Goal: Information Seeking & Learning: Learn about a topic

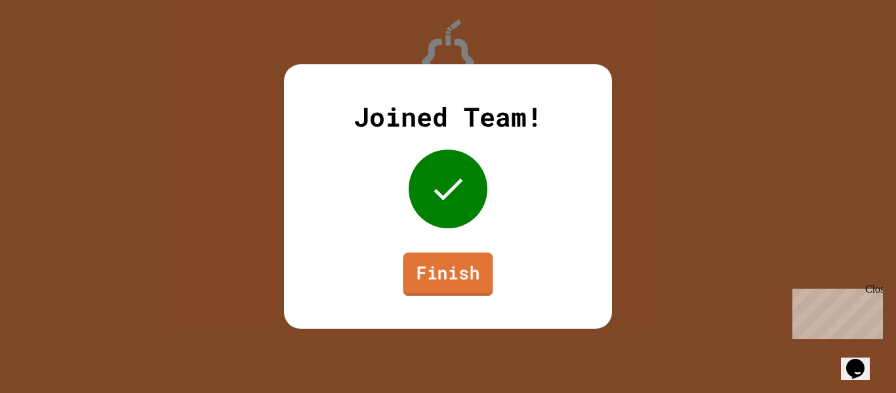
click at [427, 262] on link "Finish" at bounding box center [448, 274] width 90 height 43
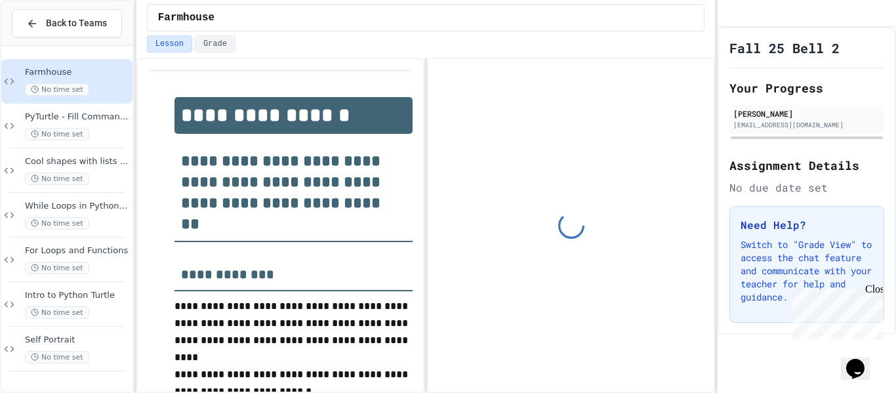
click at [98, 89] on div "No time set" at bounding box center [77, 89] width 105 height 12
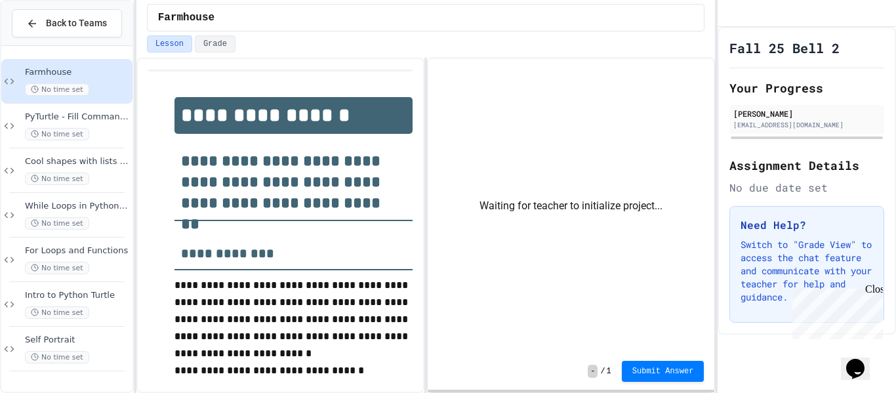
click at [110, 89] on div "No time set" at bounding box center [77, 89] width 105 height 12
click at [102, 83] on div "No time set" at bounding box center [77, 89] width 105 height 12
click at [78, 74] on span "Farmhouse" at bounding box center [77, 72] width 105 height 11
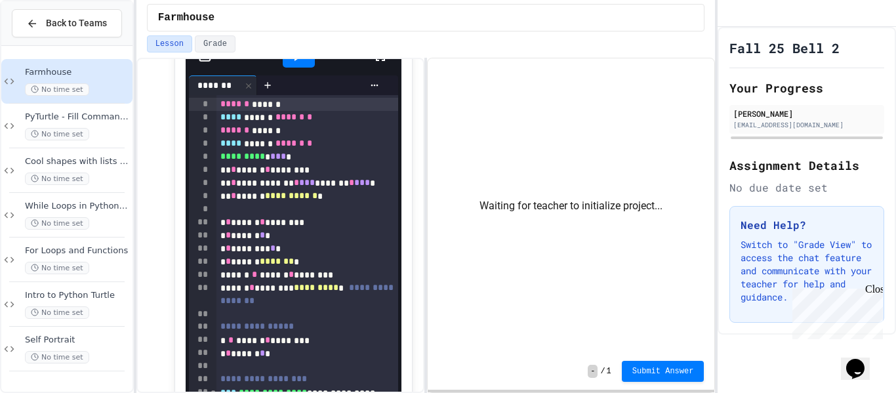
scroll to position [466, 0]
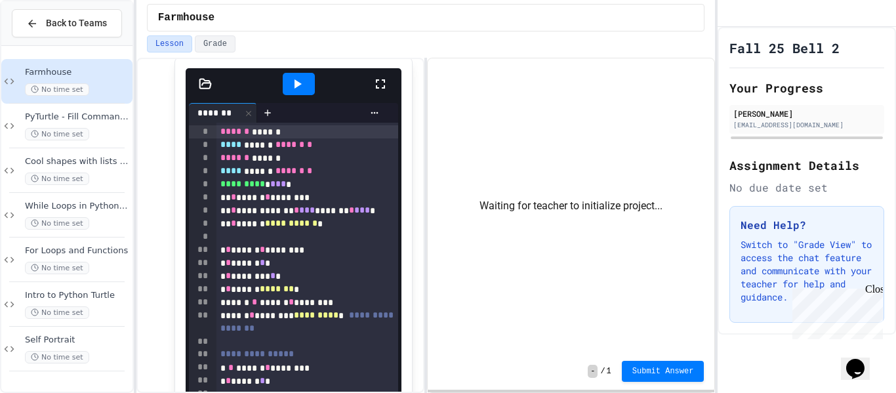
click at [386, 76] on icon at bounding box center [381, 84] width 16 height 16
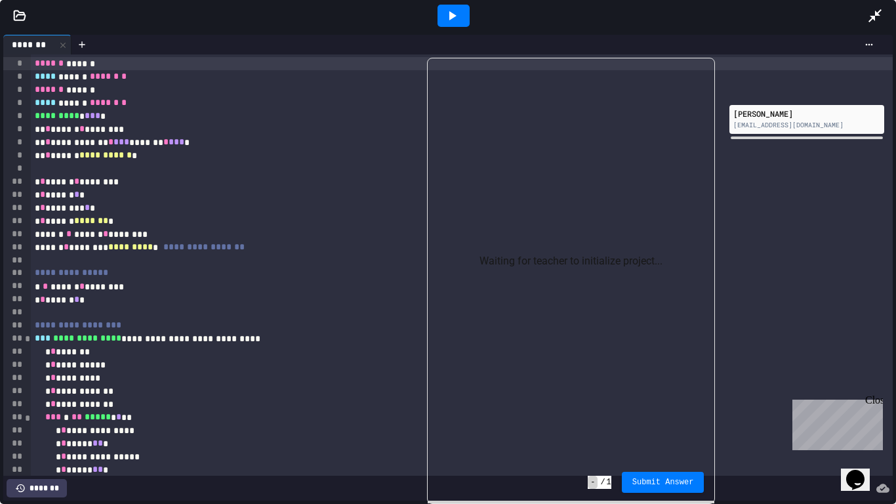
click at [462, 14] on div at bounding box center [454, 16] width 32 height 22
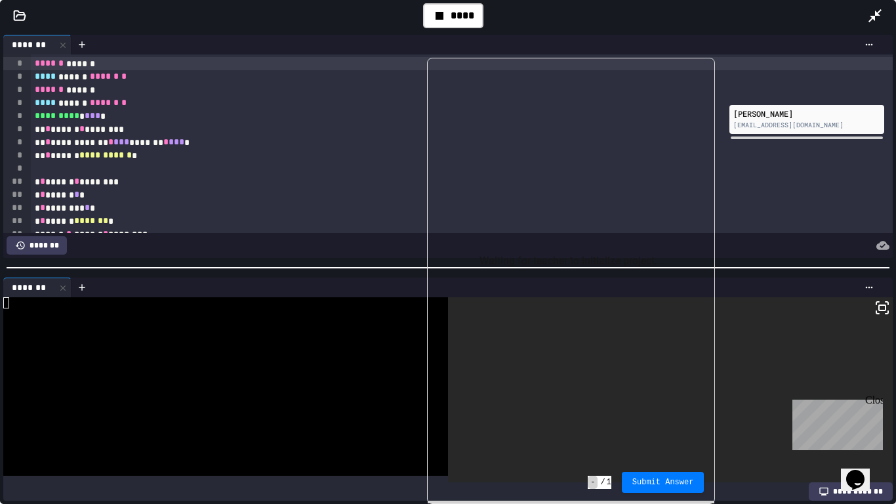
click at [886, 310] on icon at bounding box center [882, 308] width 16 height 16
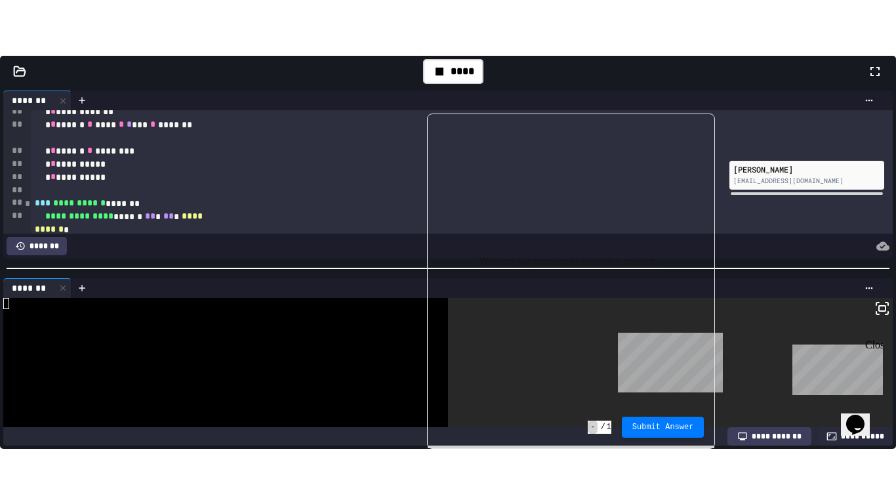
scroll to position [553, 0]
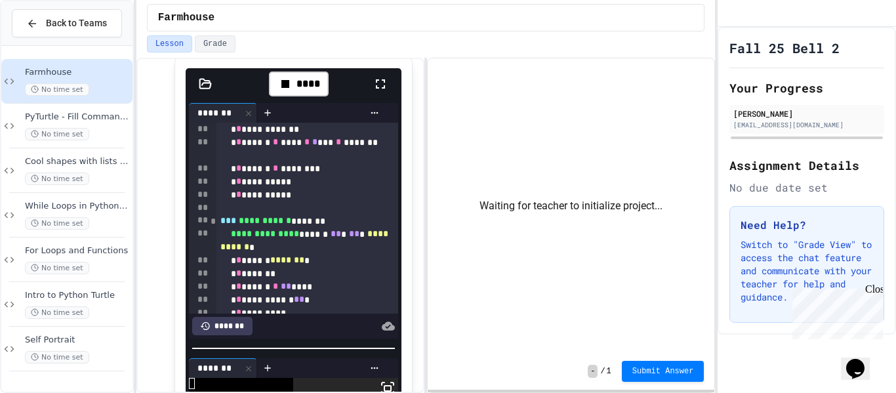
click at [383, 83] on icon at bounding box center [381, 84] width 16 height 16
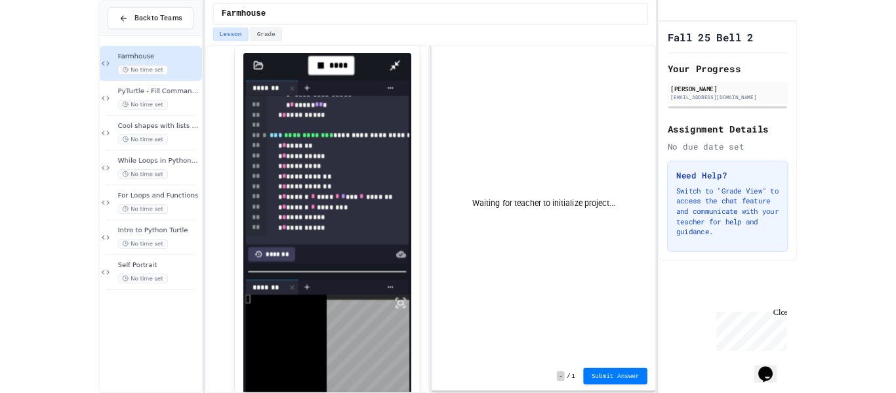
scroll to position [430, 0]
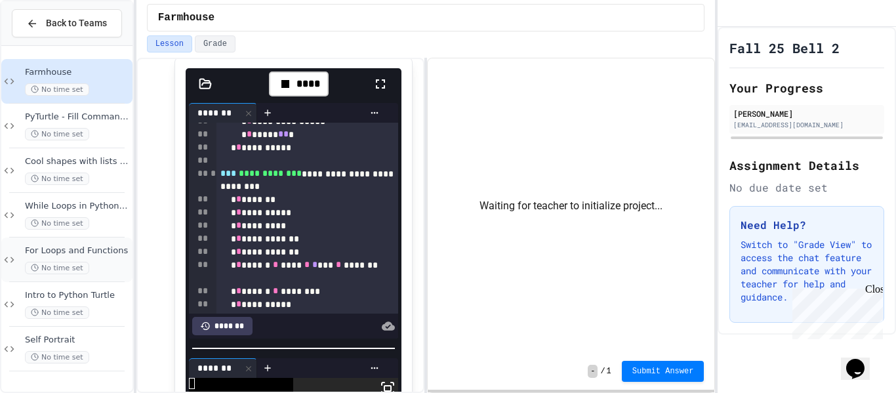
click at [85, 256] on div "For Loops and Functions No time set" at bounding box center [77, 259] width 105 height 29
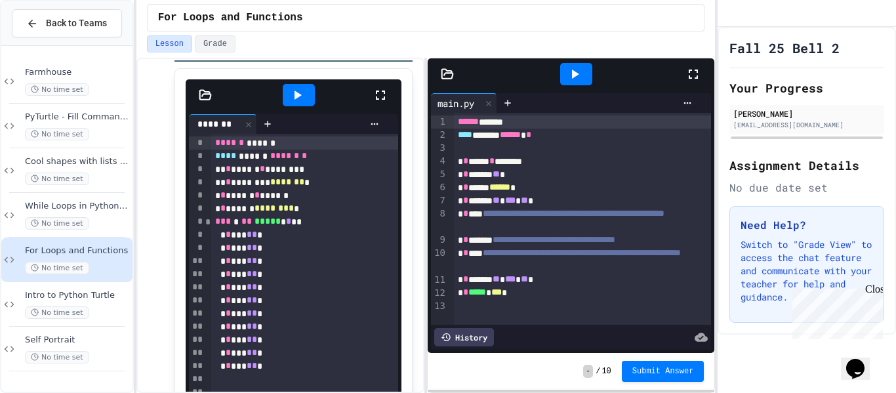
scroll to position [1448, 0]
click at [61, 87] on span "No time set" at bounding box center [57, 89] width 64 height 12
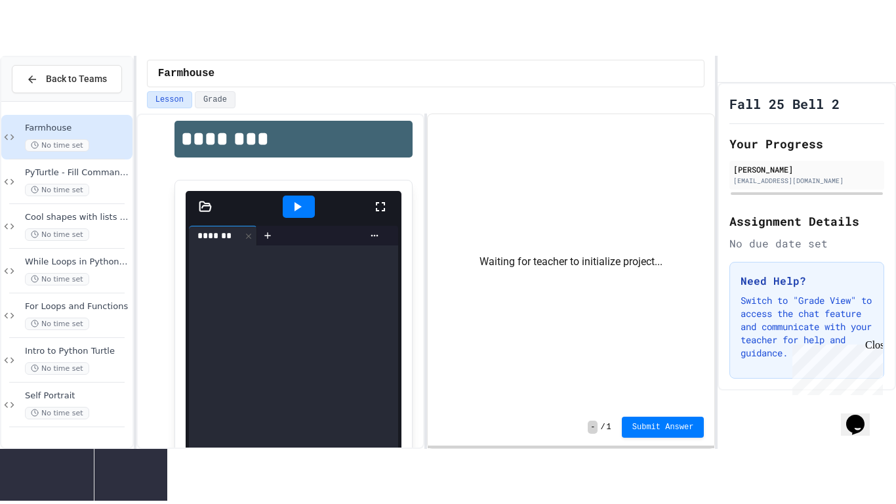
scroll to position [478, 0]
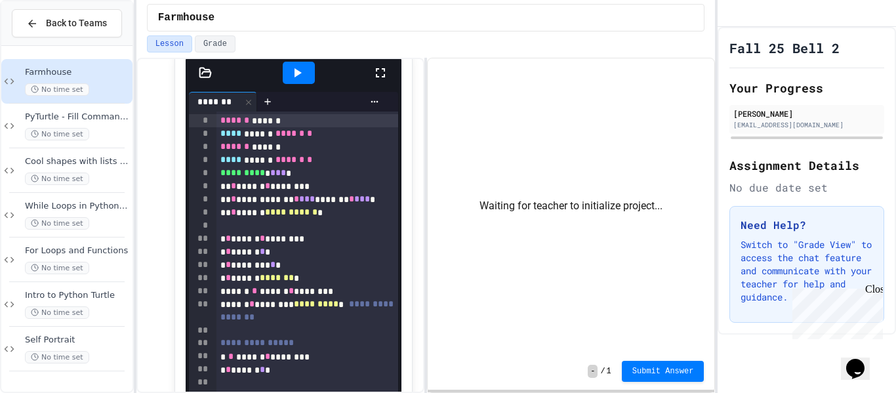
click at [382, 81] on div at bounding box center [387, 72] width 29 height 35
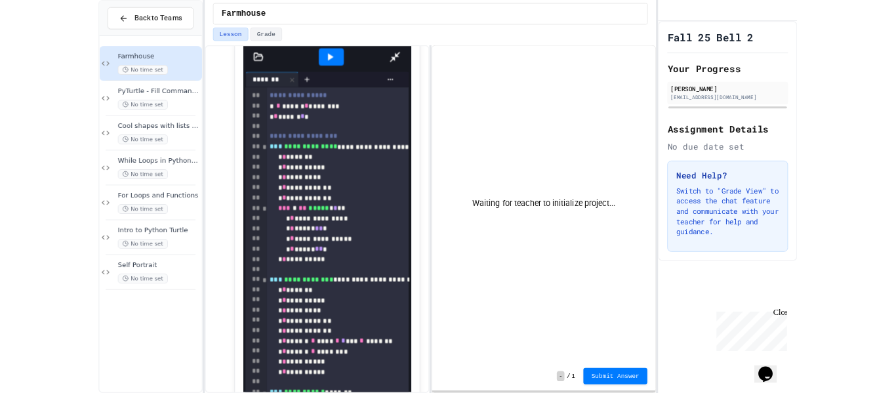
scroll to position [0, 0]
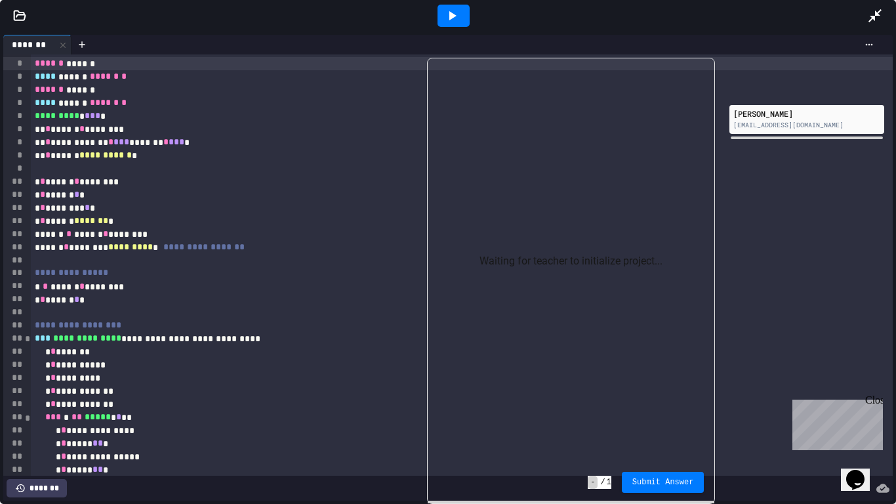
click at [455, 17] on icon at bounding box center [452, 16] width 16 height 16
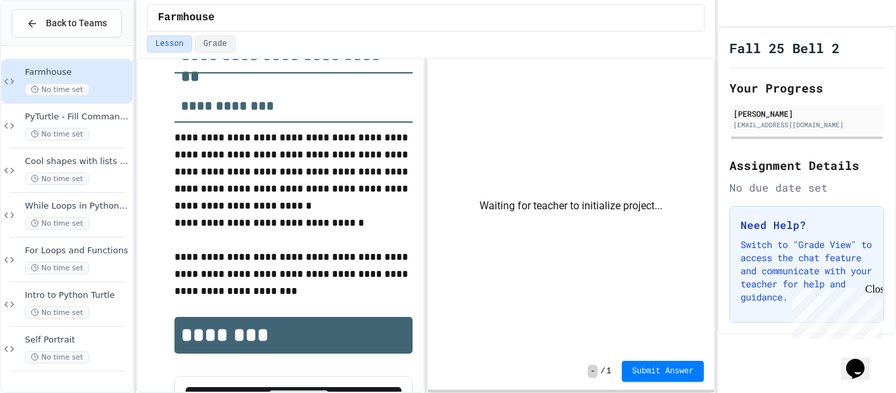
scroll to position [150, 0]
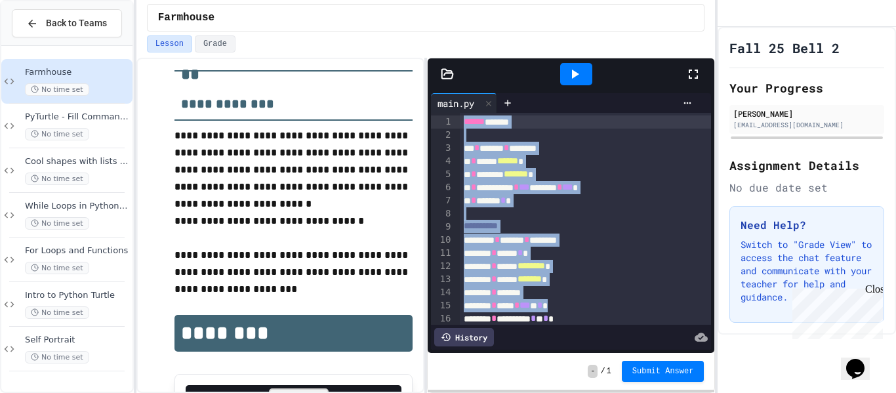
drag, startPoint x: 611, startPoint y: 310, endPoint x: 390, endPoint y: 43, distance: 346.5
click at [390, 43] on div "**********" at bounding box center [425, 196] width 579 height 393
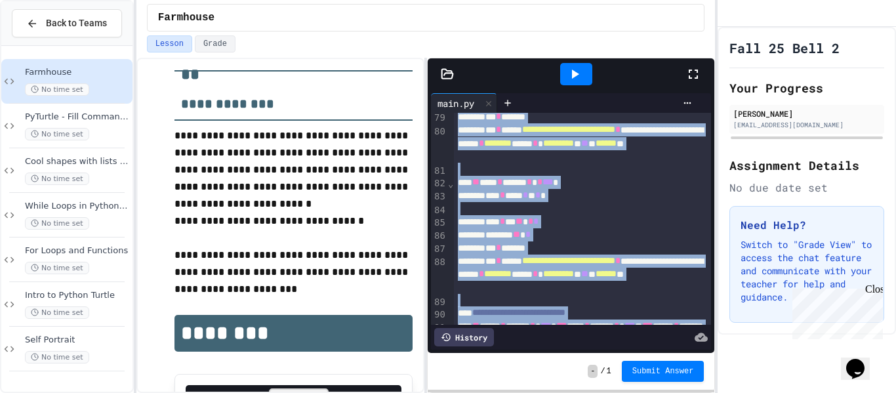
scroll to position [1184, 0]
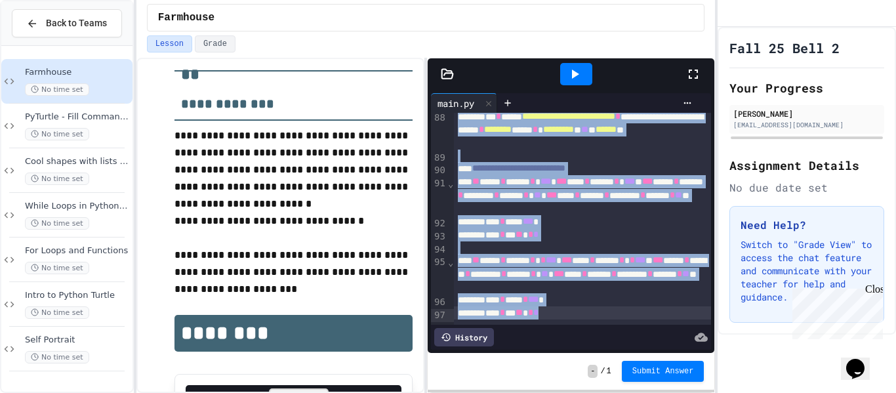
drag, startPoint x: 455, startPoint y: 138, endPoint x: 538, endPoint y: 424, distance: 297.1
click at [538, 392] on html "**********" at bounding box center [448, 196] width 896 height 393
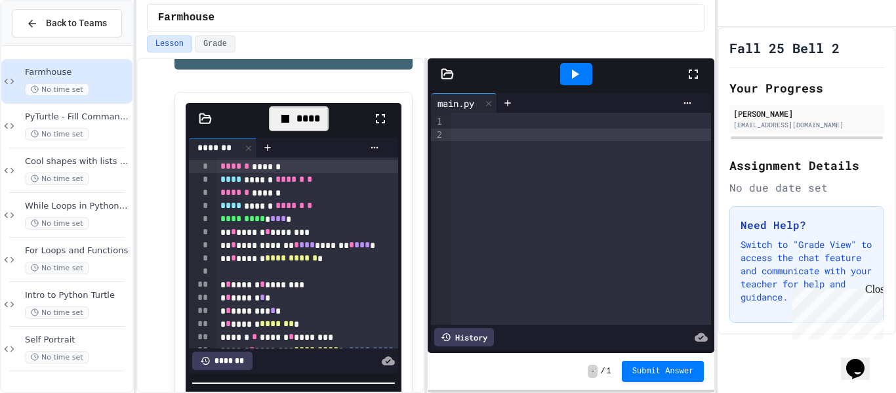
scroll to position [434, 0]
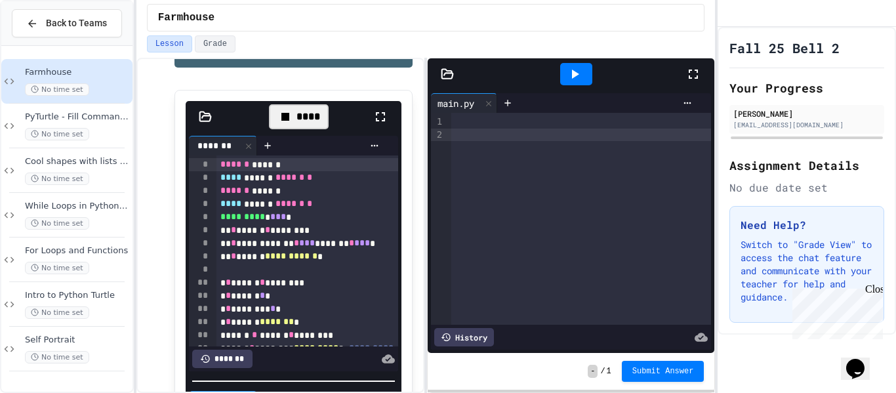
click at [497, 123] on div at bounding box center [581, 121] width 260 height 13
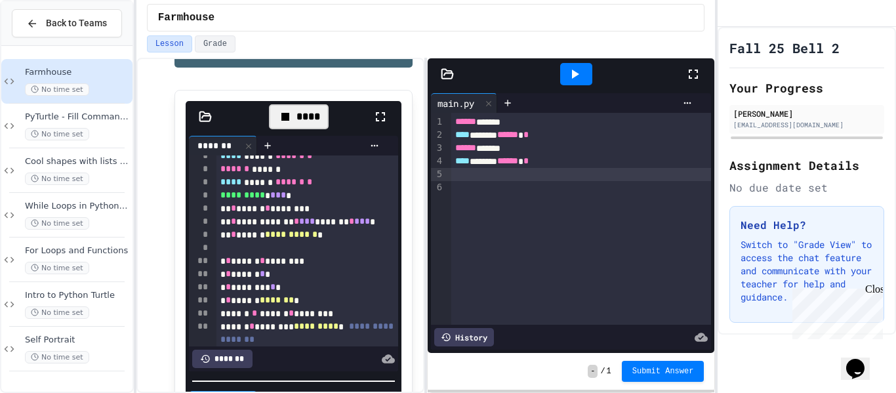
scroll to position [18, 0]
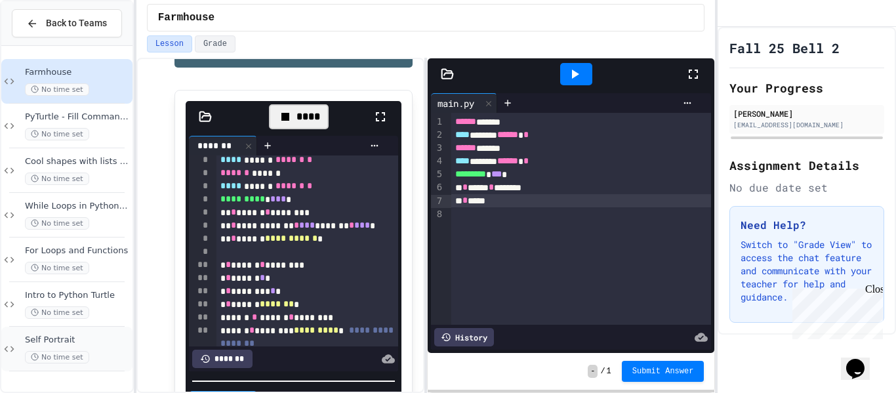
click at [90, 361] on div "No time set" at bounding box center [77, 357] width 105 height 12
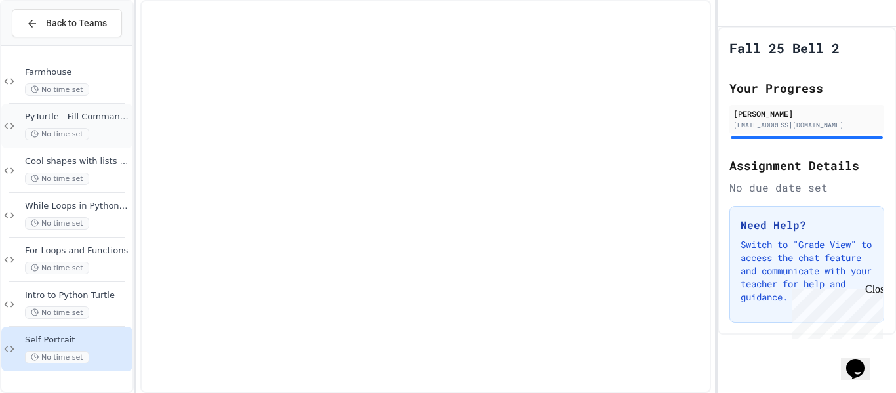
click at [64, 134] on span "No time set" at bounding box center [57, 134] width 64 height 12
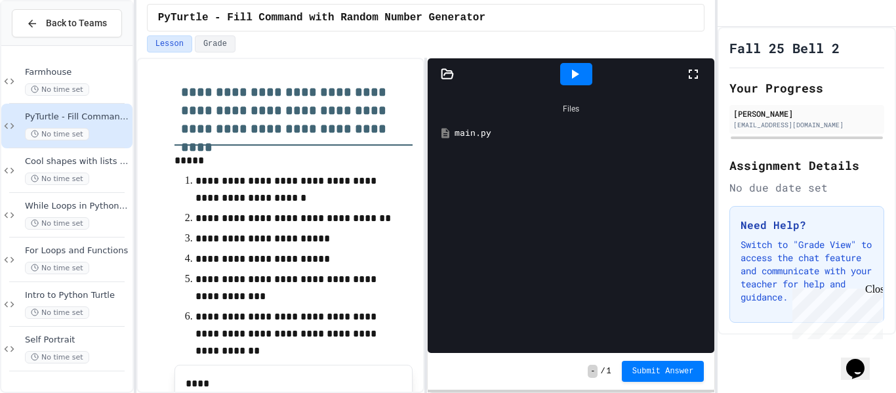
scroll to position [1687, 0]
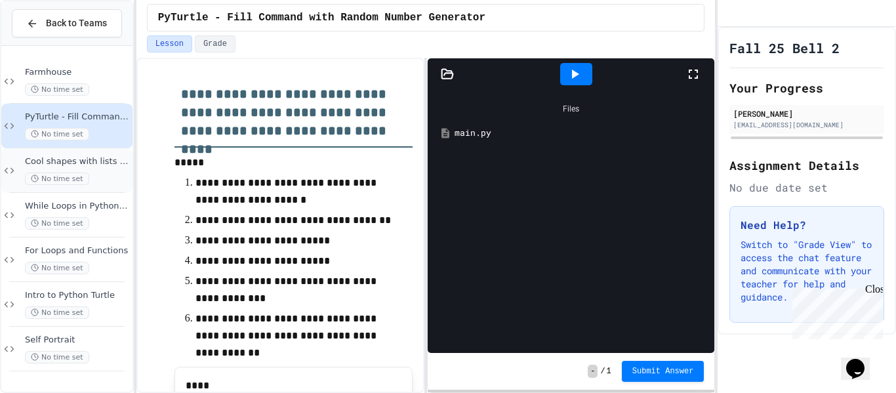
click at [69, 167] on div "Cool shapes with lists and fun features No time set" at bounding box center [77, 170] width 105 height 29
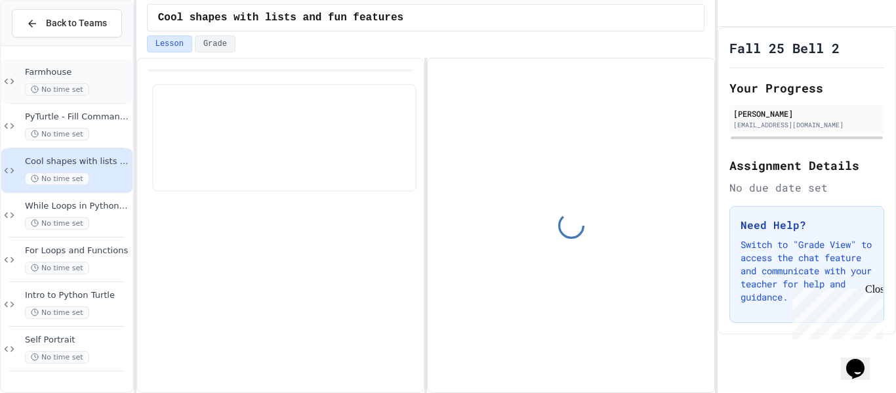
click at [87, 90] on div "No time set" at bounding box center [77, 89] width 105 height 12
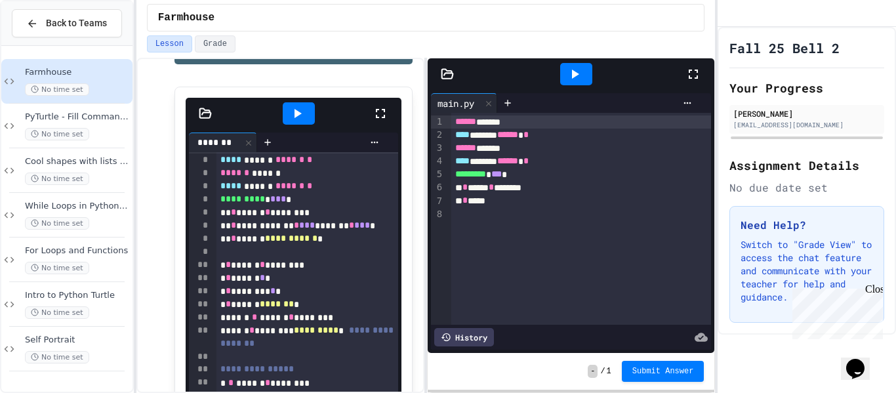
scroll to position [14, 0]
click at [77, 338] on span "Self Portrait" at bounding box center [77, 340] width 105 height 11
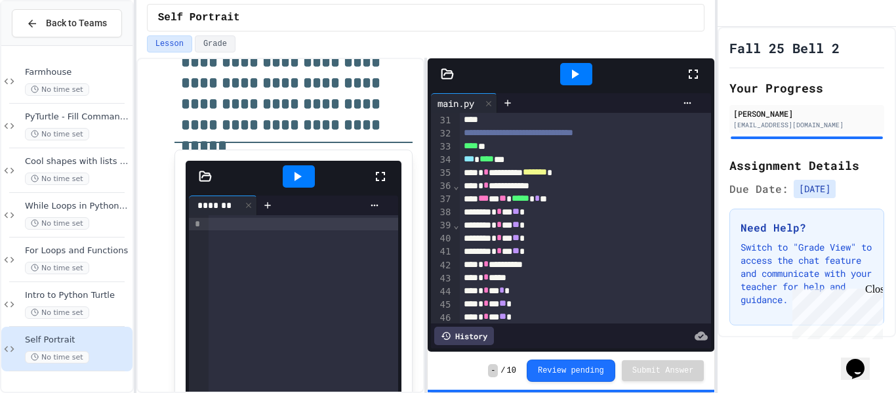
scroll to position [817, 0]
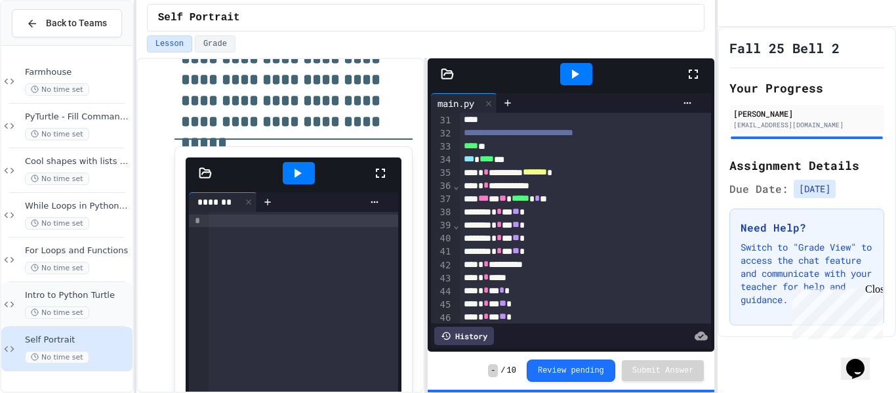
click at [72, 290] on span "Intro to Python Turtle" at bounding box center [77, 295] width 105 height 11
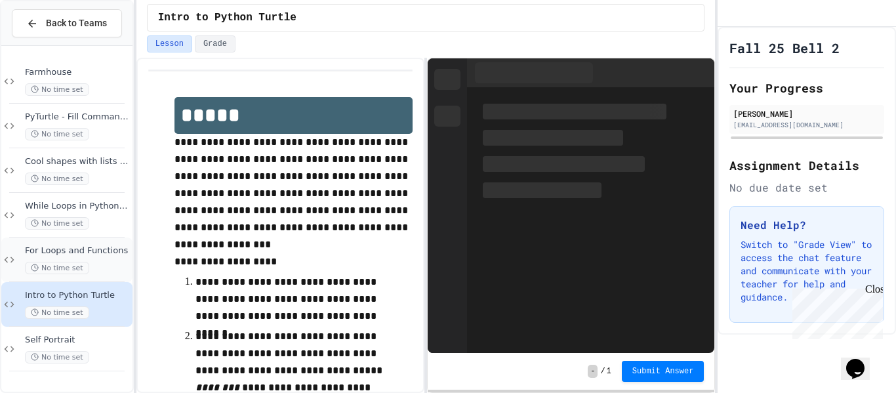
click at [83, 265] on div "No time set" at bounding box center [77, 268] width 105 height 12
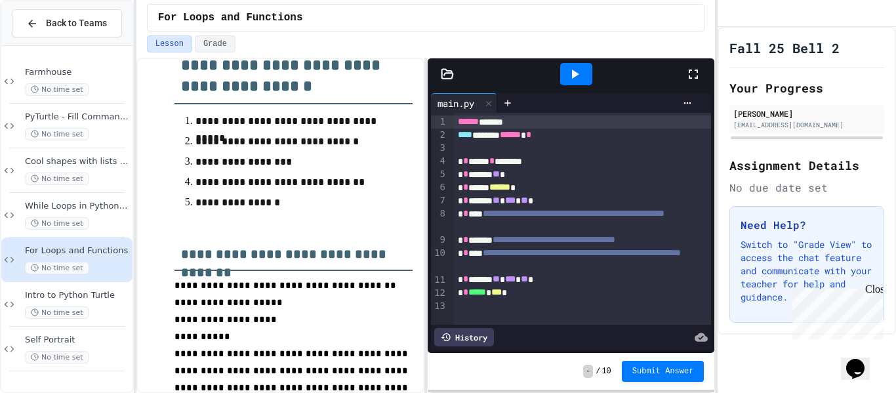
scroll to position [60, 0]
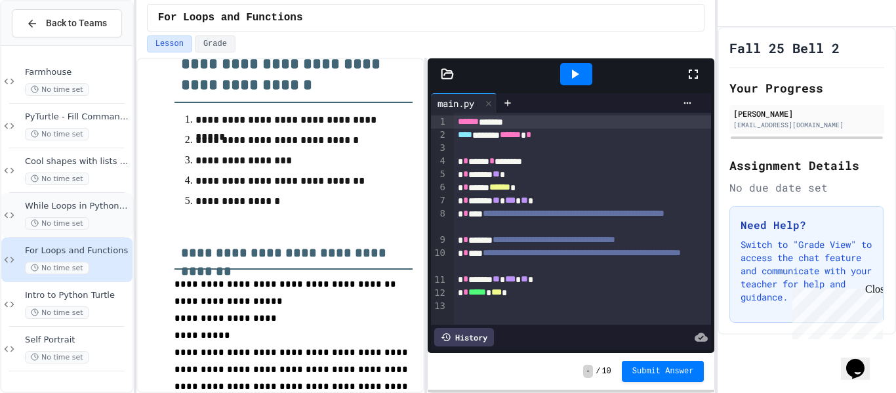
click at [90, 201] on span "While Loops in Python Turtle" at bounding box center [77, 206] width 105 height 11
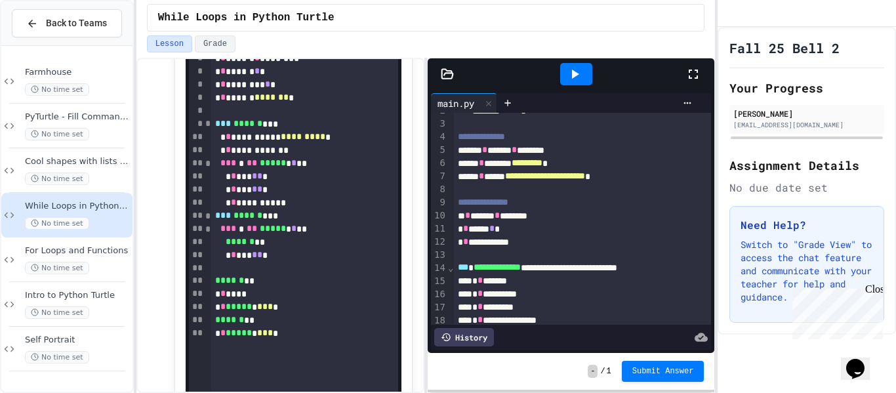
scroll to position [615, 0]
click at [51, 75] on span "Farmhouse" at bounding box center [77, 72] width 105 height 11
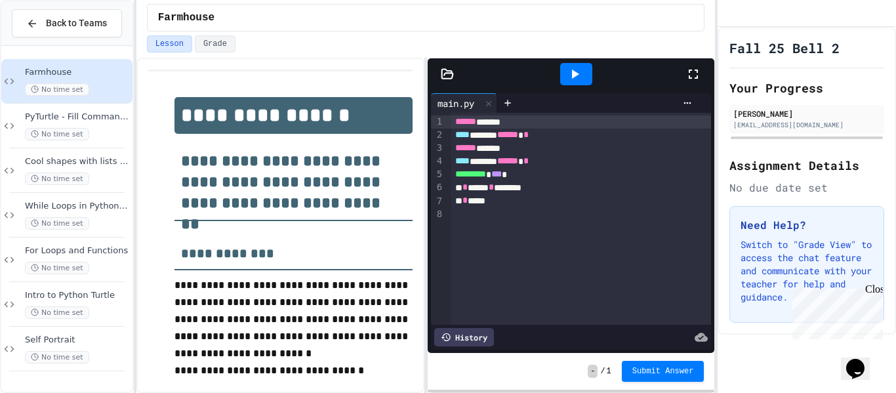
click at [522, 203] on div "** * *****" at bounding box center [581, 200] width 260 height 13
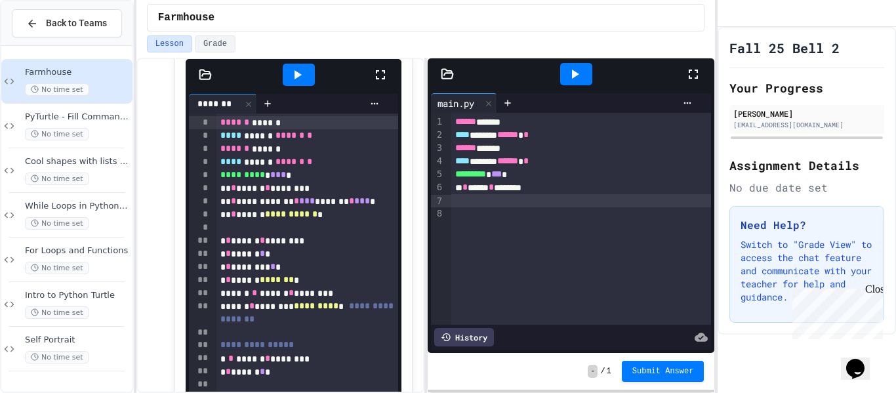
scroll to position [479, 0]
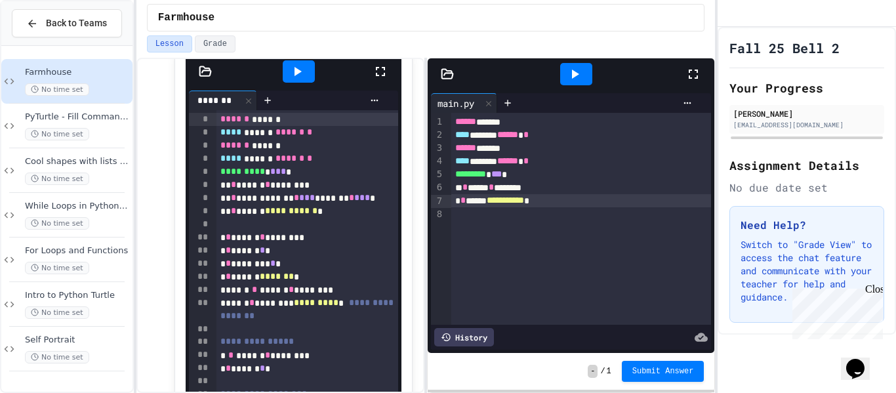
click at [591, 205] on div "**********" at bounding box center [581, 200] width 260 height 13
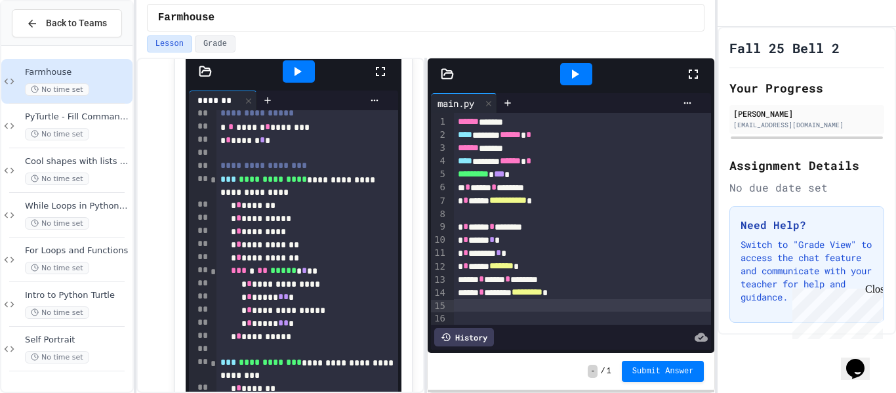
scroll to position [231, 0]
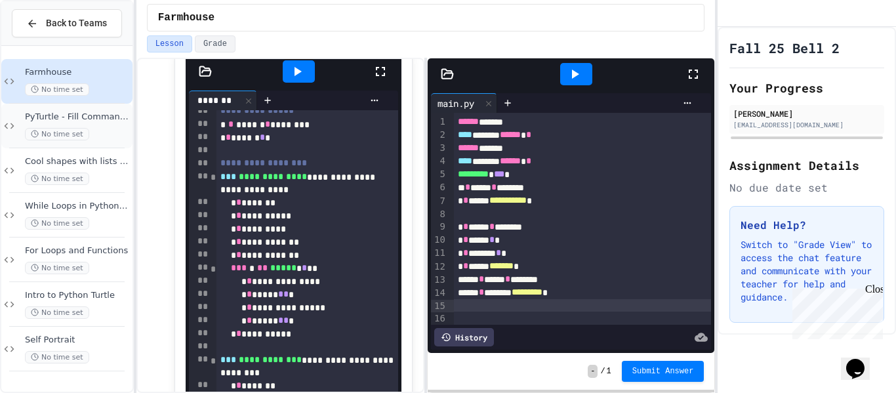
click at [29, 112] on span "PyTurtle - Fill Command with Random Number Generator" at bounding box center [77, 117] width 105 height 11
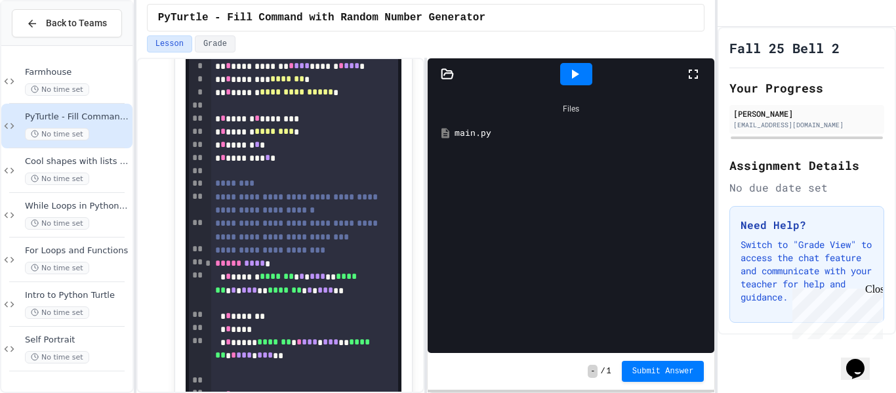
scroll to position [3873, 0]
click at [58, 87] on span "No time set" at bounding box center [57, 89] width 64 height 12
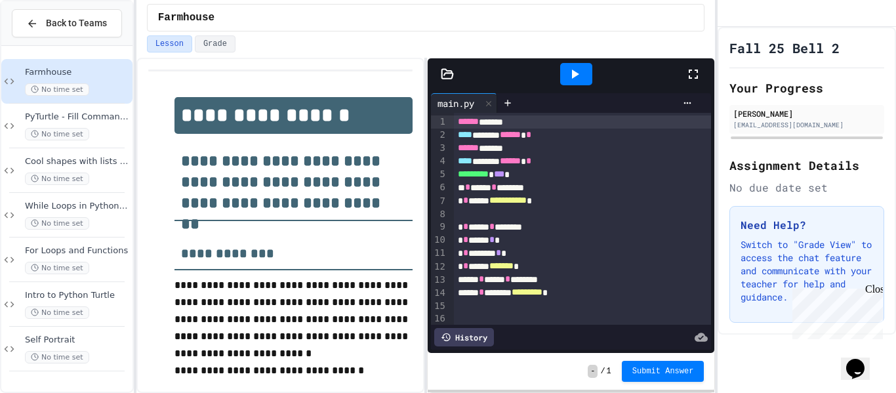
click at [592, 299] on div at bounding box center [583, 305] width 258 height 13
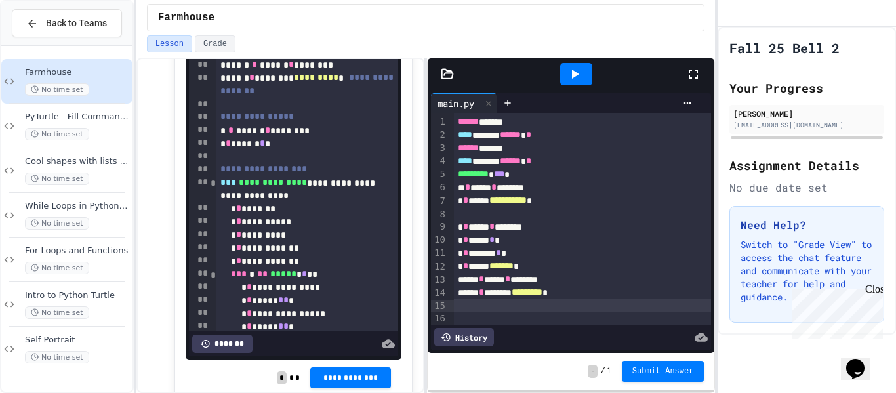
scroll to position [704, 0]
click at [87, 219] on div "No time set" at bounding box center [77, 223] width 105 height 12
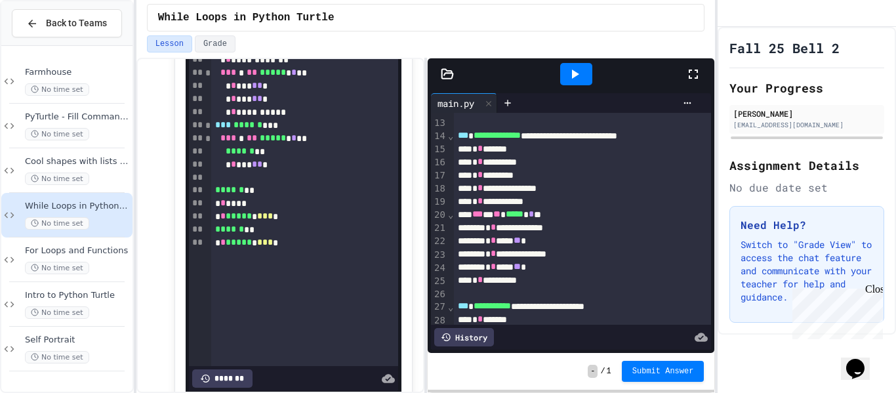
scroll to position [710, 0]
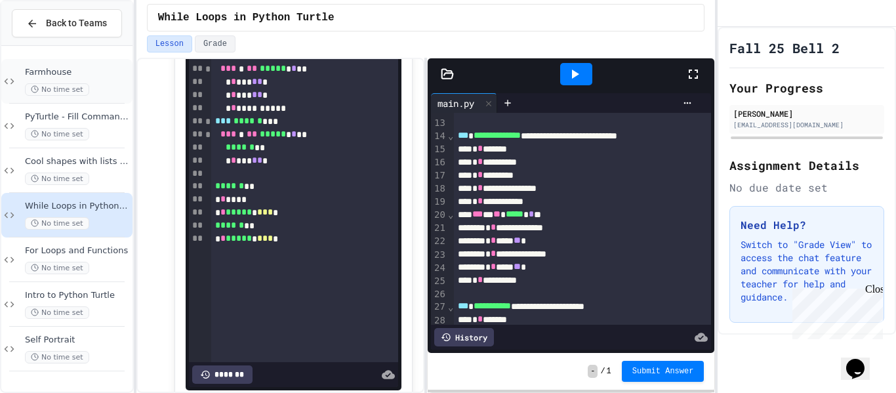
click at [93, 83] on div "No time set" at bounding box center [77, 89] width 105 height 12
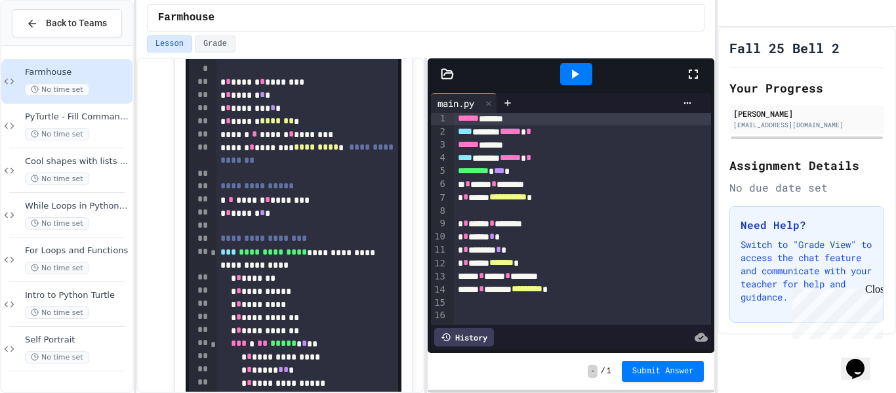
scroll to position [94, 0]
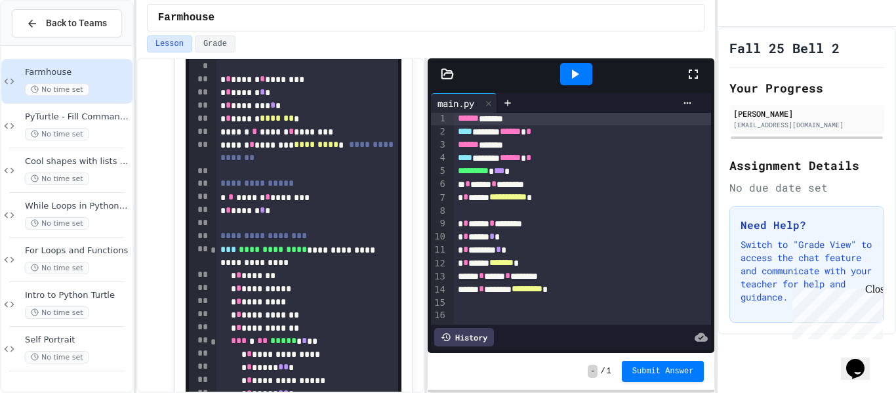
click at [613, 294] on div "****** * ******** ********* *" at bounding box center [583, 289] width 258 height 13
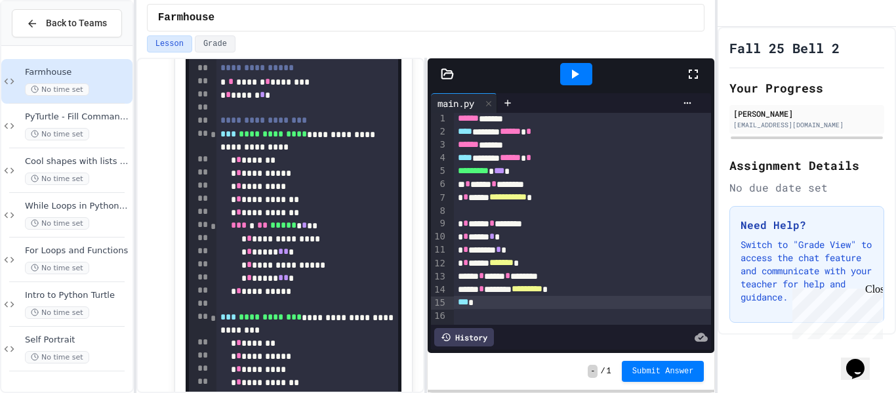
scroll to position [211, 0]
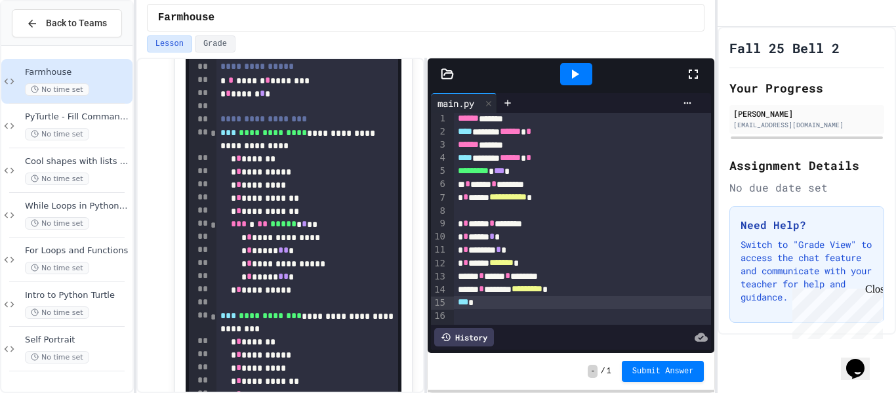
click at [388, 310] on div "**********" at bounding box center [307, 323] width 182 height 26
click at [94, 351] on div "No time set" at bounding box center [77, 357] width 105 height 12
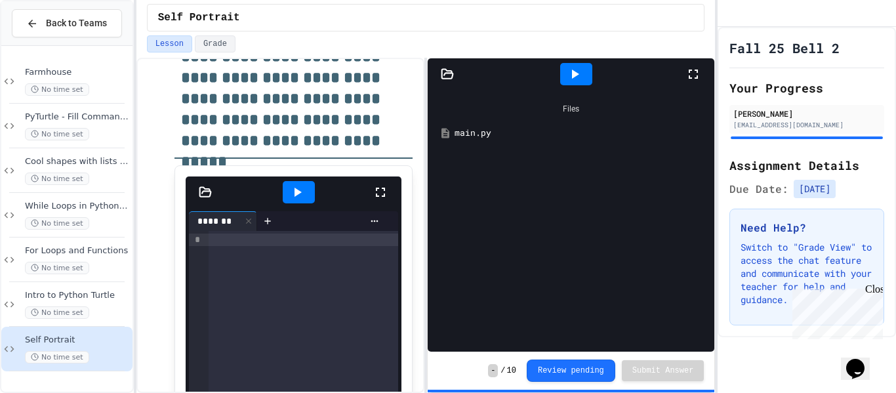
scroll to position [751, 0]
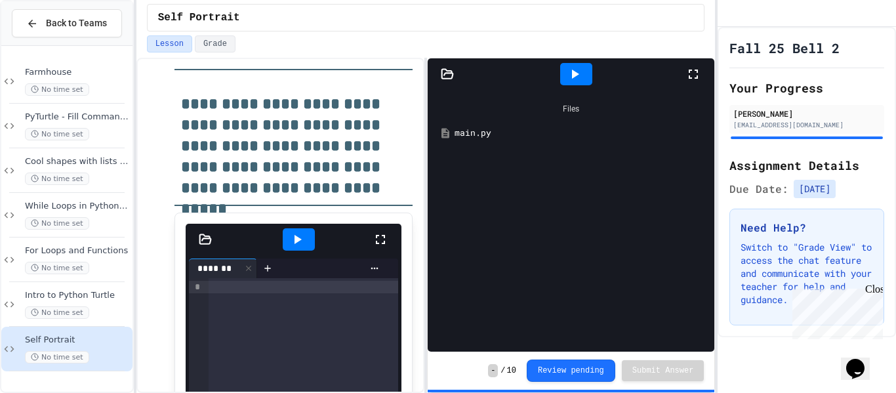
click at [466, 132] on div "main.py" at bounding box center [581, 133] width 252 height 13
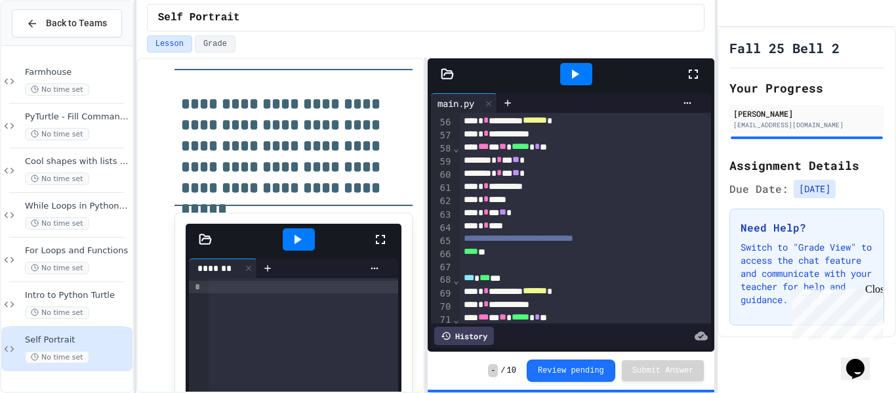
scroll to position [754, 0]
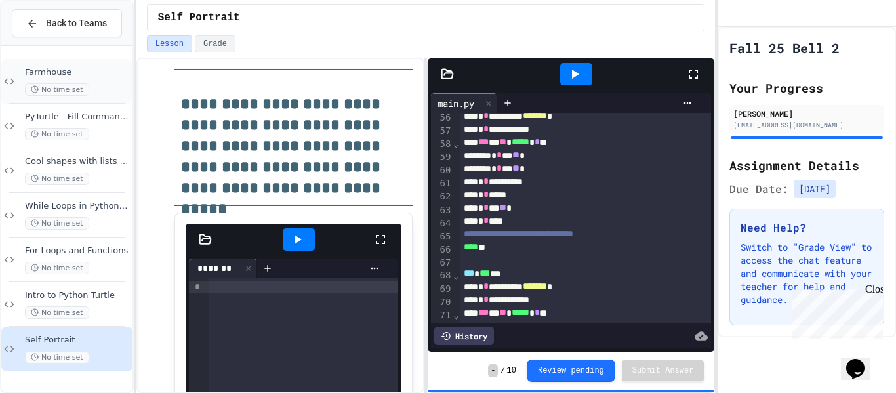
click at [58, 81] on div "Farmhouse No time set" at bounding box center [77, 81] width 105 height 29
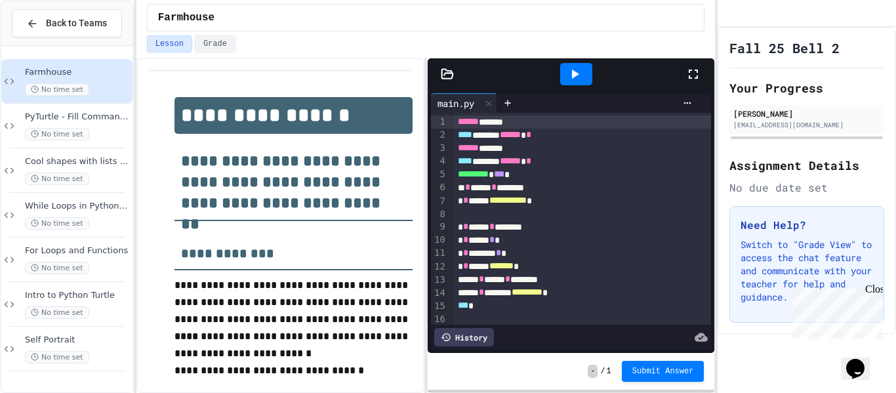
scroll to position [16, 0]
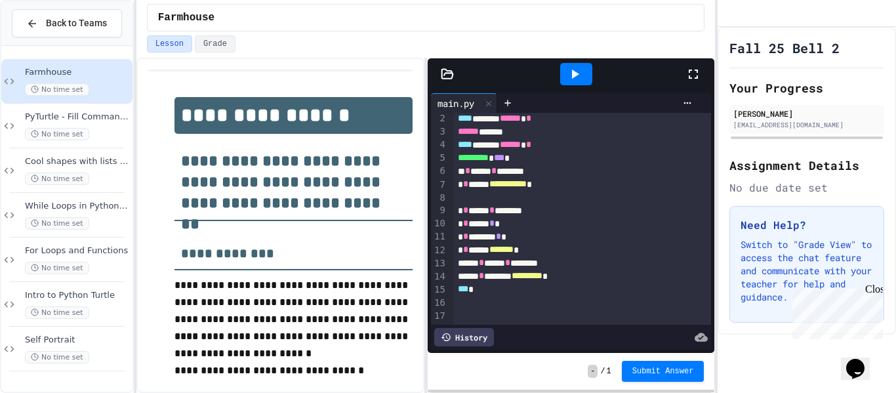
click at [498, 288] on div "***" at bounding box center [583, 289] width 258 height 13
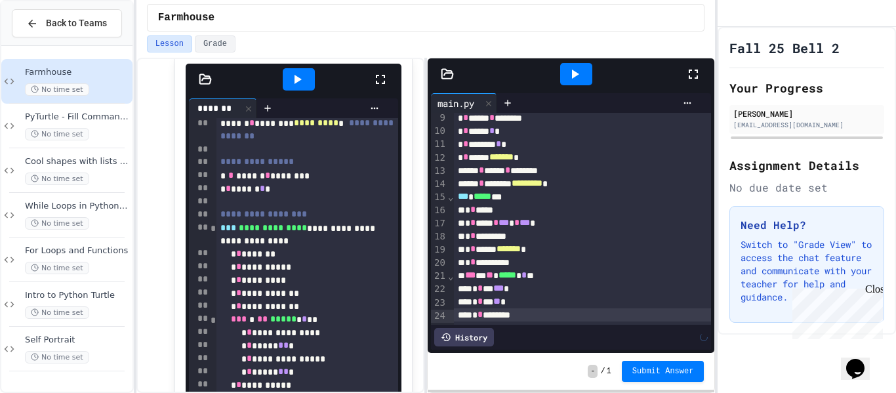
scroll to position [122, 0]
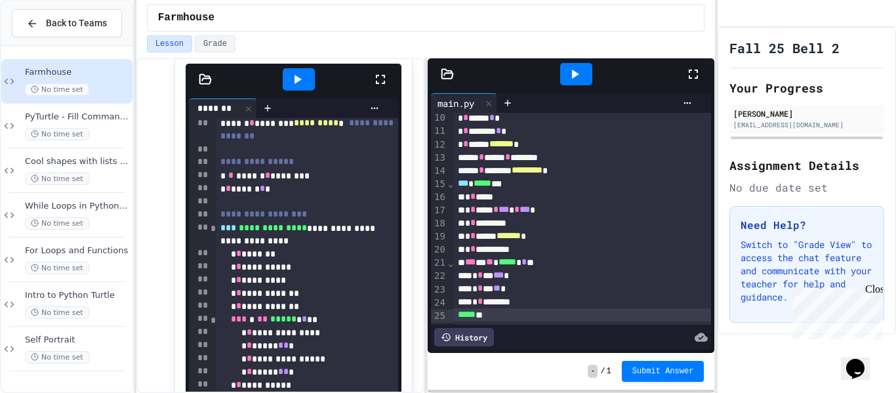
click at [586, 71] on div at bounding box center [576, 74] width 32 height 22
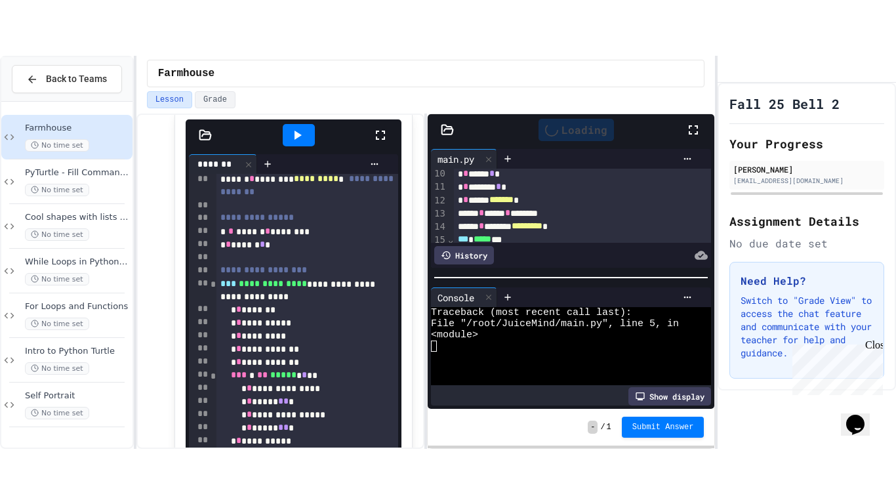
scroll to position [0, 0]
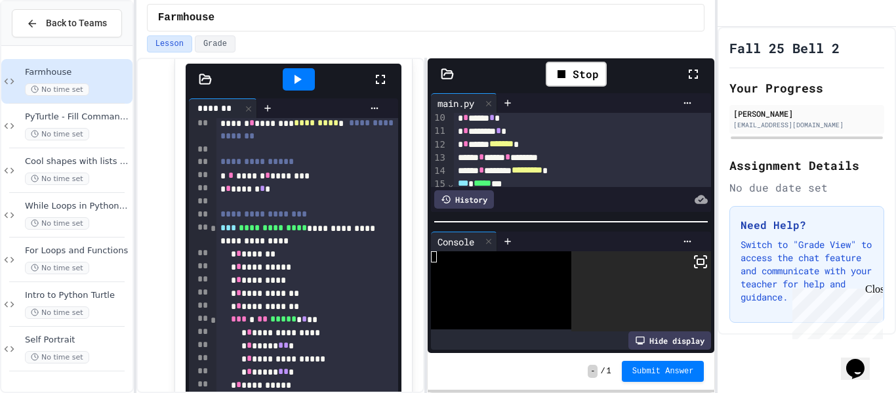
click at [689, 78] on icon at bounding box center [693, 74] width 9 height 9
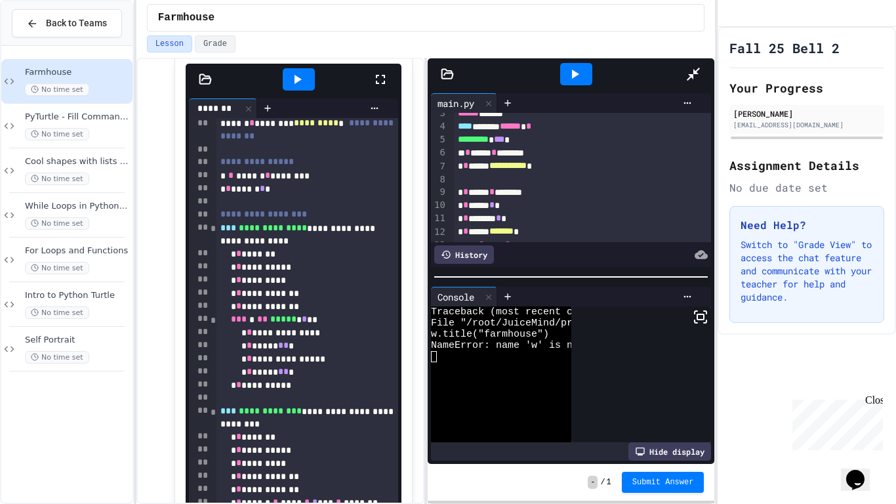
scroll to position [13, 0]
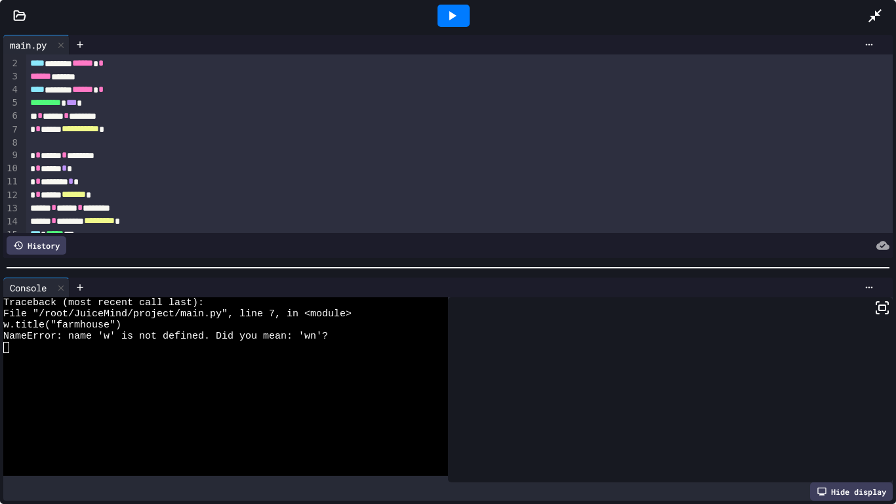
click at [39, 129] on div "**********" at bounding box center [459, 129] width 867 height 13
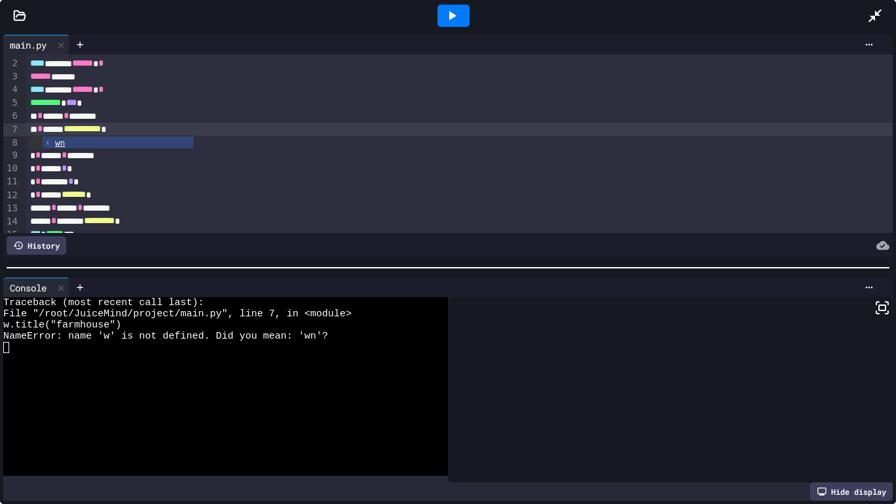
click at [456, 20] on icon at bounding box center [452, 16] width 16 height 16
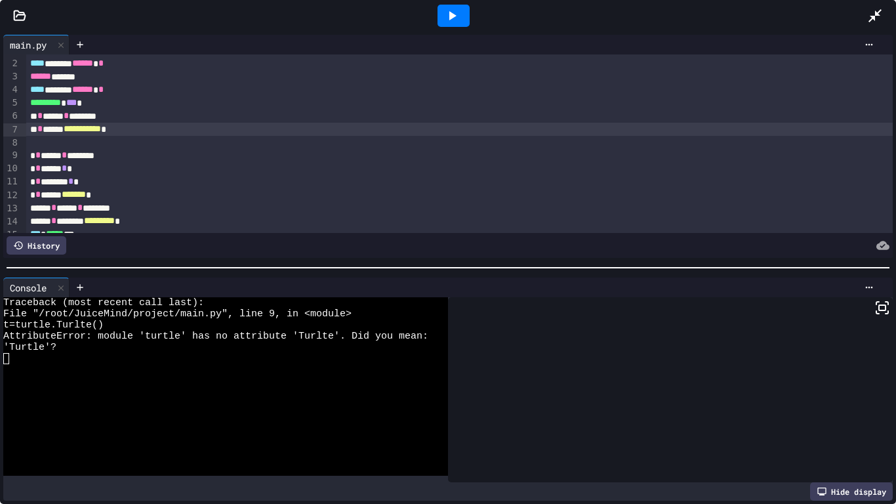
click at [98, 155] on div "* * ****** * ********" at bounding box center [459, 155] width 867 height 13
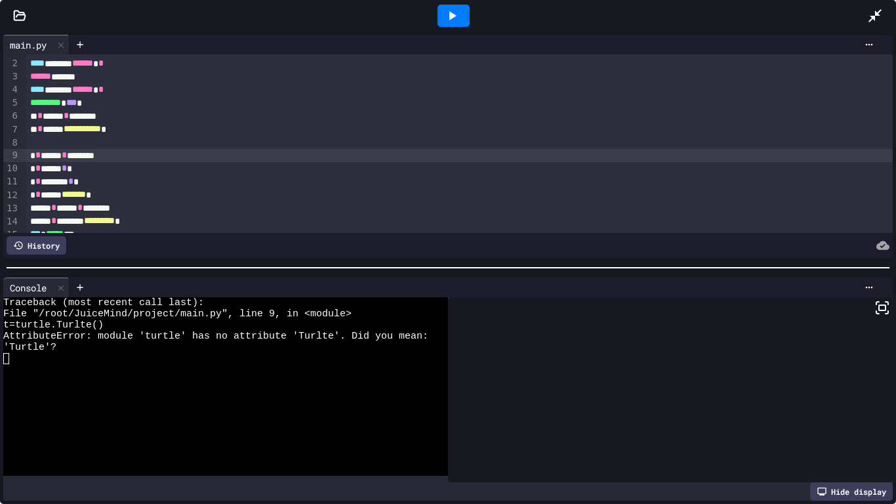
click at [449, 21] on icon at bounding box center [452, 16] width 16 height 16
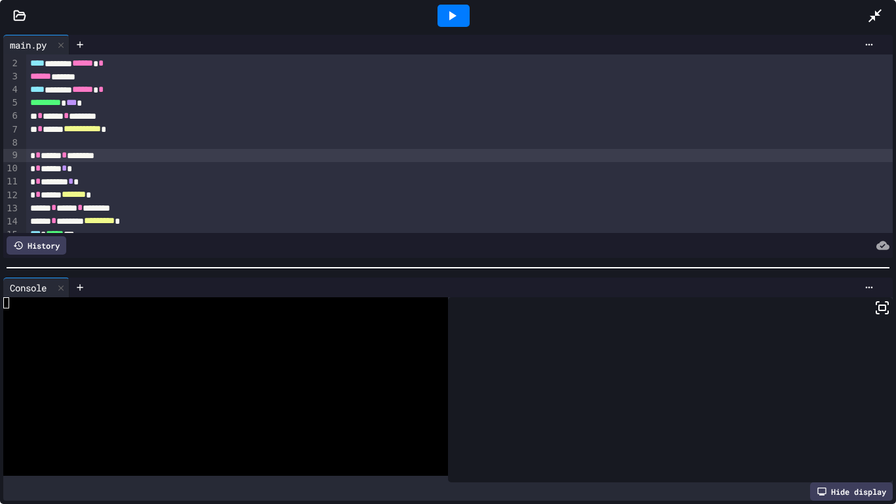
scroll to position [182, 0]
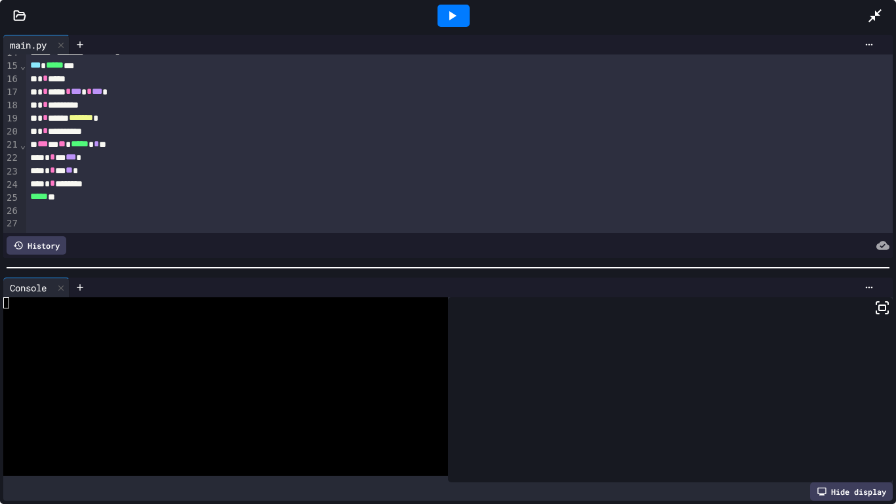
click at [89, 207] on div at bounding box center [459, 209] width 867 height 13
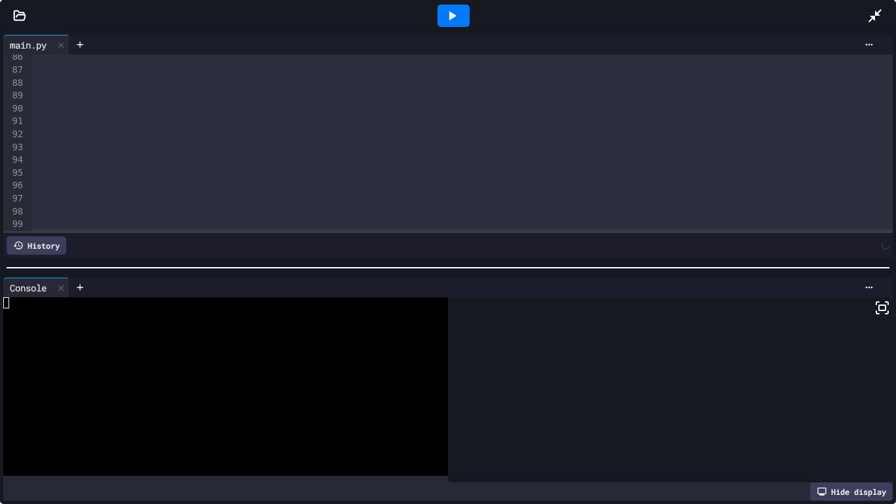
scroll to position [1120, 0]
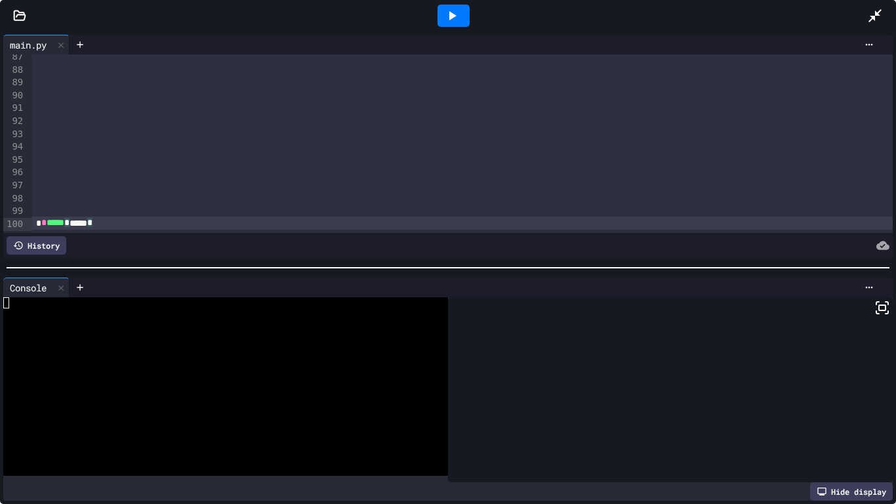
click at [460, 18] on div at bounding box center [454, 16] width 32 height 22
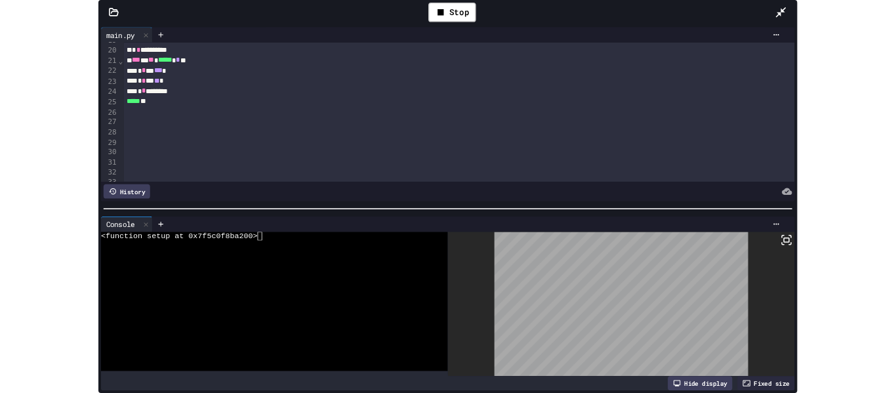
scroll to position [171, 0]
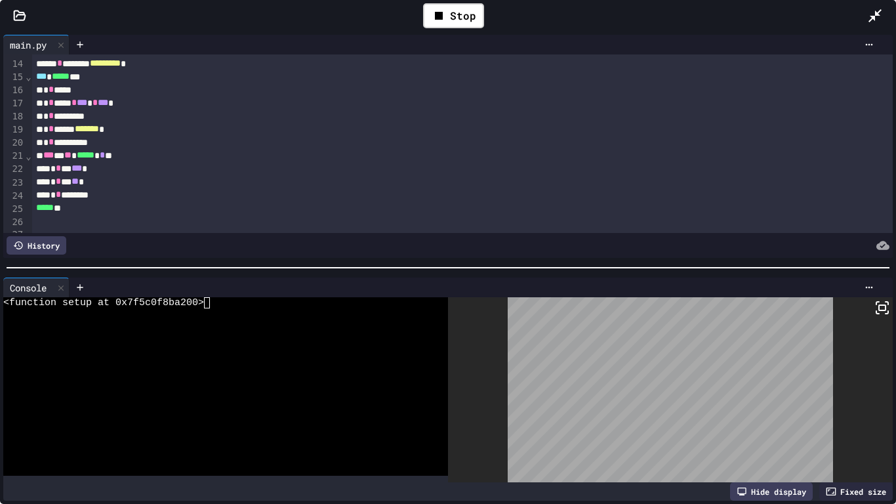
click at [880, 7] on div at bounding box center [881, 16] width 29 height 38
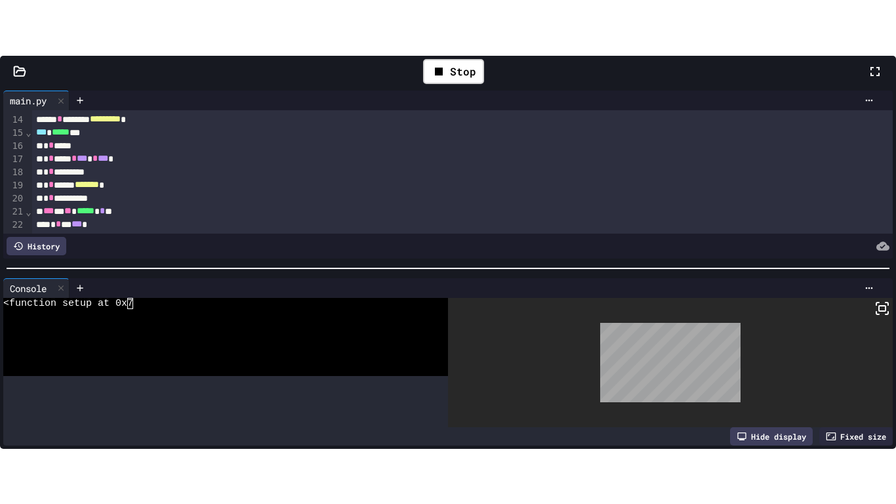
scroll to position [352, 0]
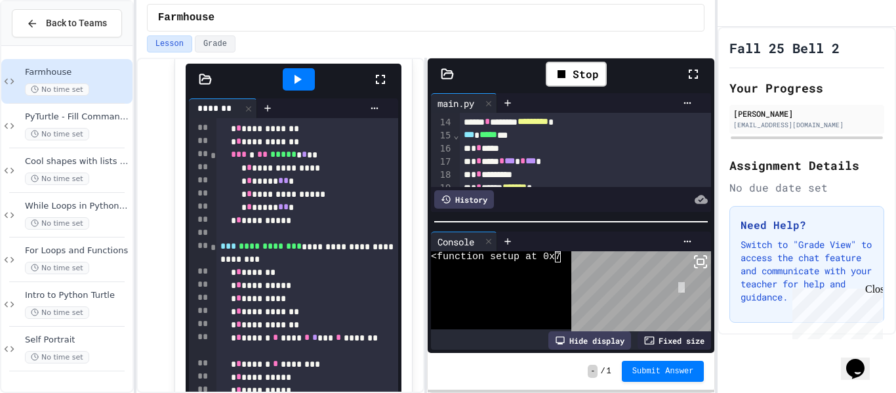
click at [679, 283] on body "**********" at bounding box center [448, 196] width 896 height 393
click at [706, 260] on icon at bounding box center [701, 262] width 16 height 16
click at [690, 77] on div at bounding box center [448, 196] width 896 height 393
click at [695, 74] on icon at bounding box center [693, 74] width 16 height 16
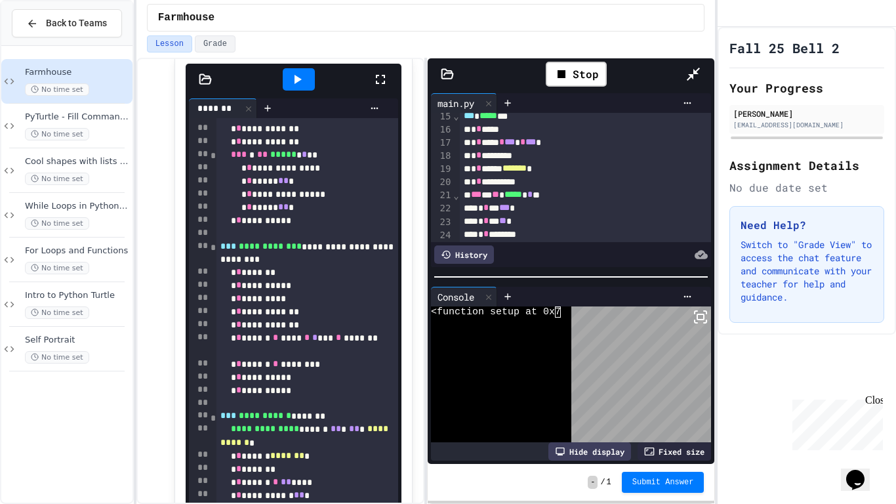
scroll to position [188, 0]
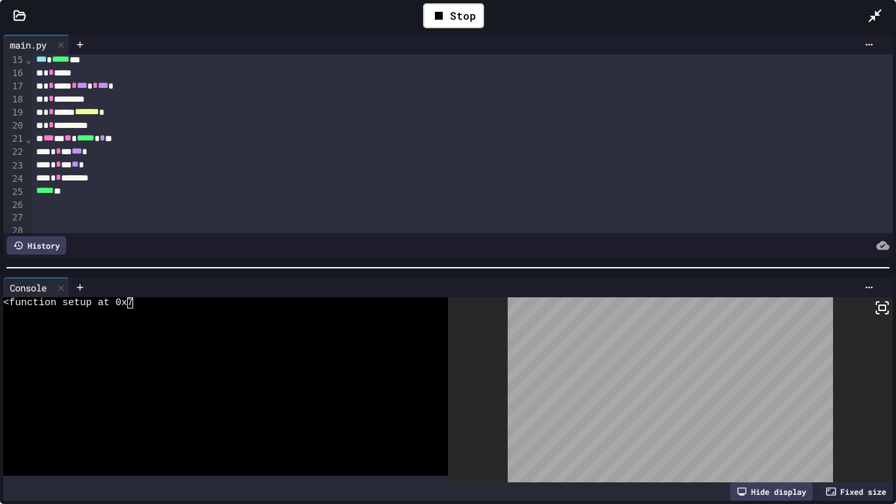
click at [100, 165] on div "* * *** ** *" at bounding box center [463, 164] width 862 height 13
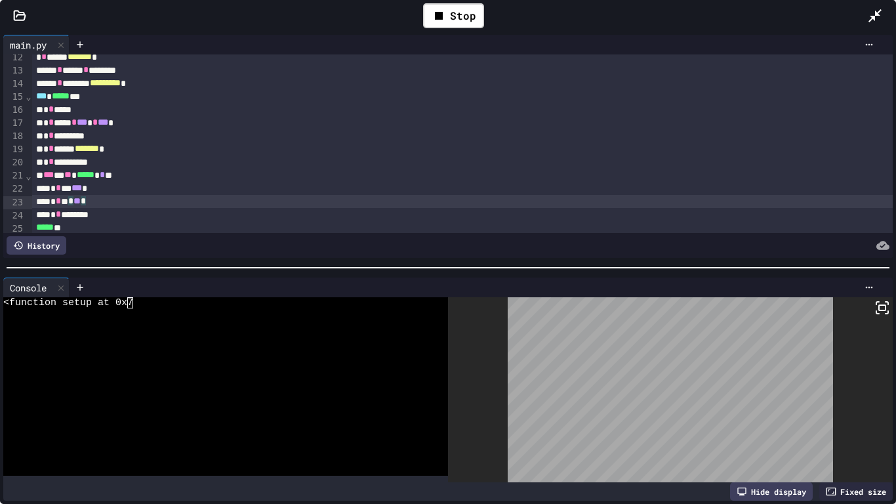
scroll to position [143, 0]
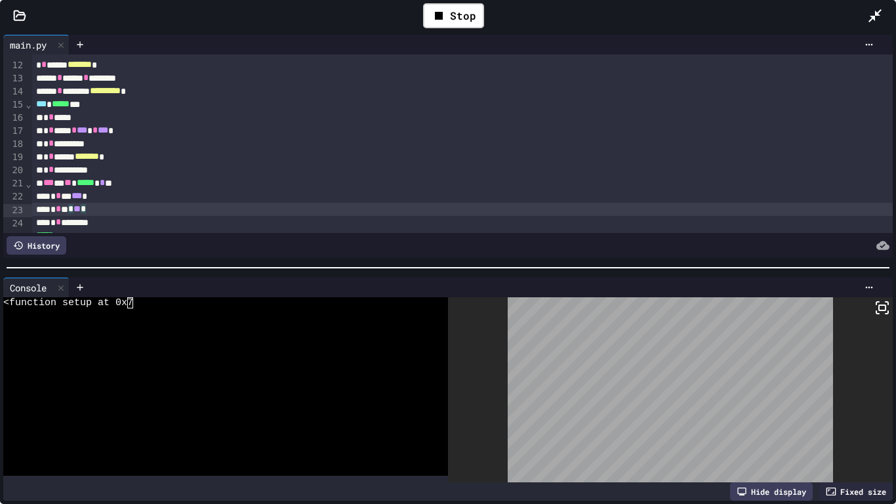
click at [84, 119] on div "* * *****" at bounding box center [463, 117] width 862 height 13
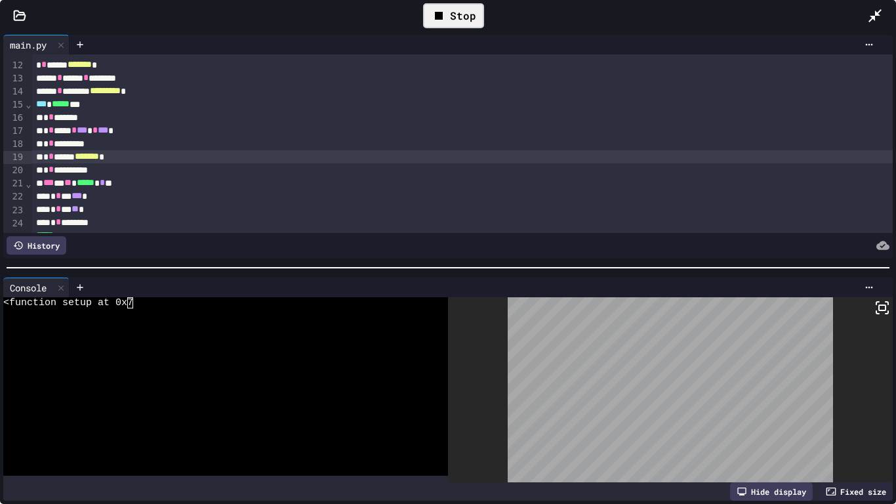
click at [434, 13] on icon at bounding box center [439, 16] width 16 height 16
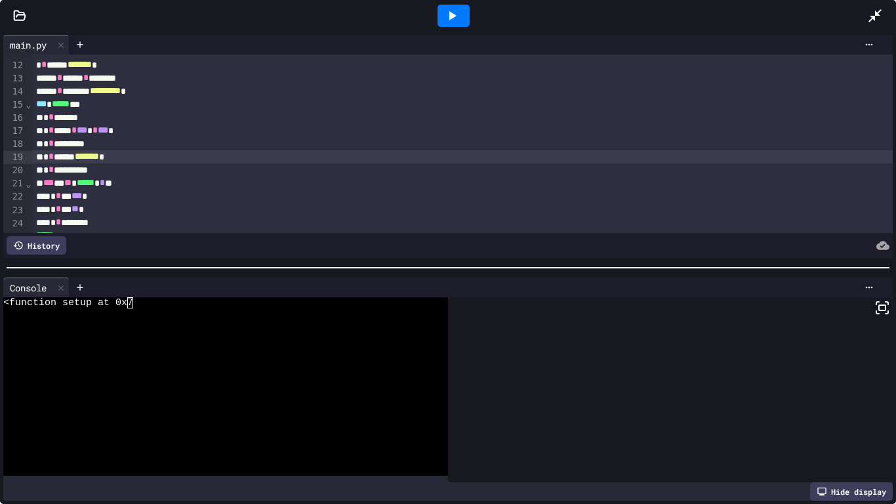
click at [450, 22] on icon at bounding box center [452, 16] width 16 height 16
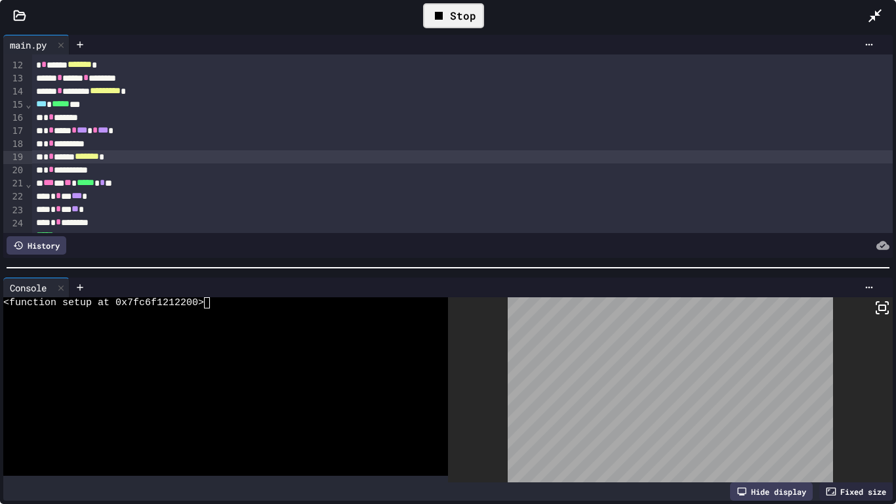
click at [109, 213] on div "* * *** ** *" at bounding box center [463, 209] width 862 height 13
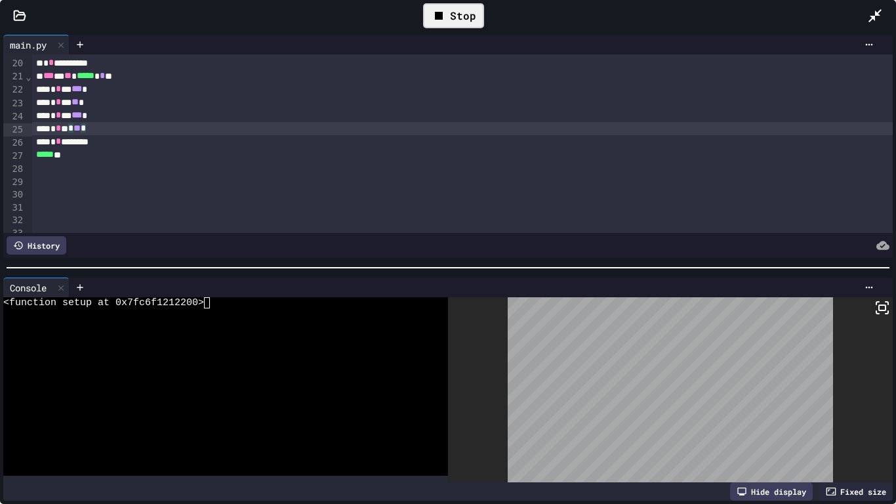
scroll to position [209, 0]
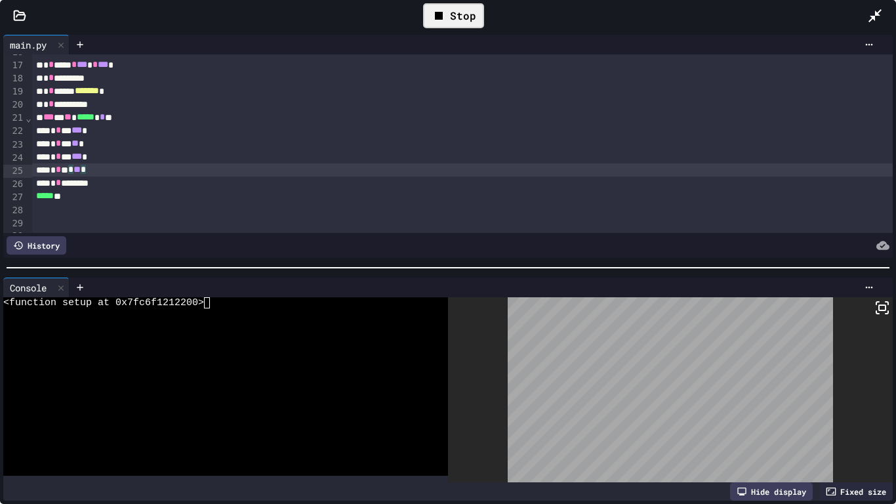
click at [462, 22] on div "Stop" at bounding box center [453, 15] width 61 height 25
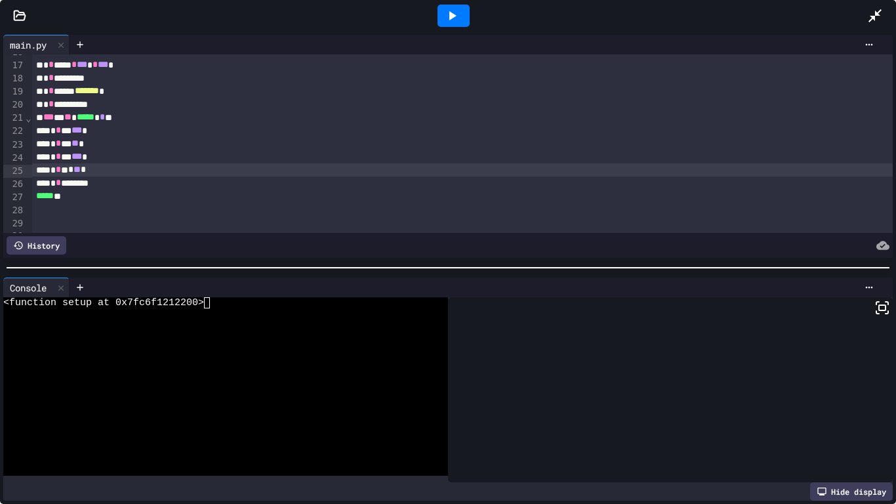
click at [462, 22] on div at bounding box center [454, 16] width 32 height 22
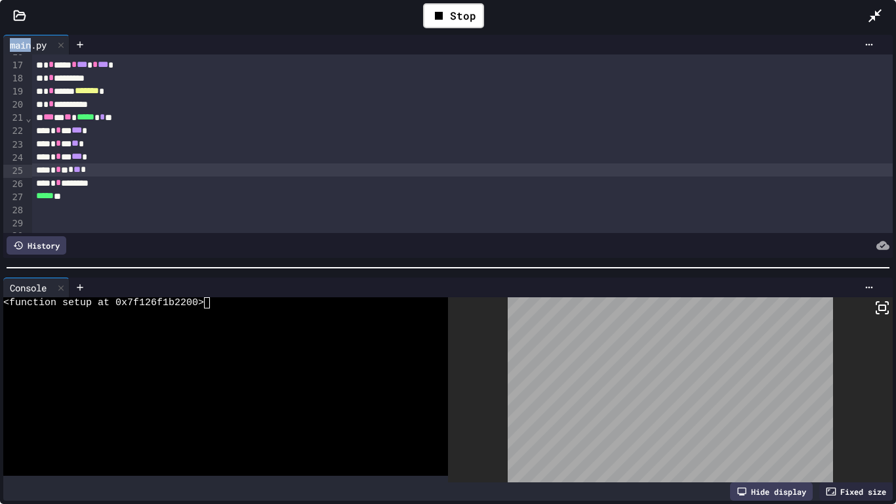
scroll to position [169, 0]
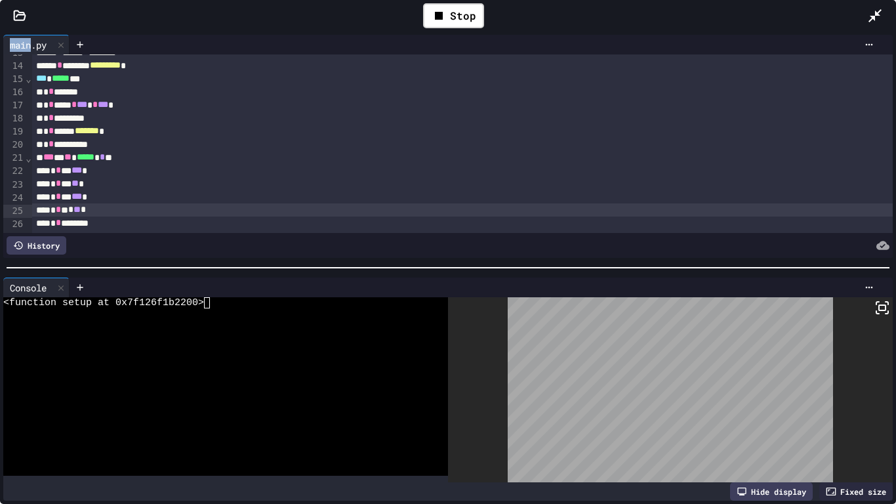
click at [87, 105] on span "***" at bounding box center [82, 104] width 10 height 9
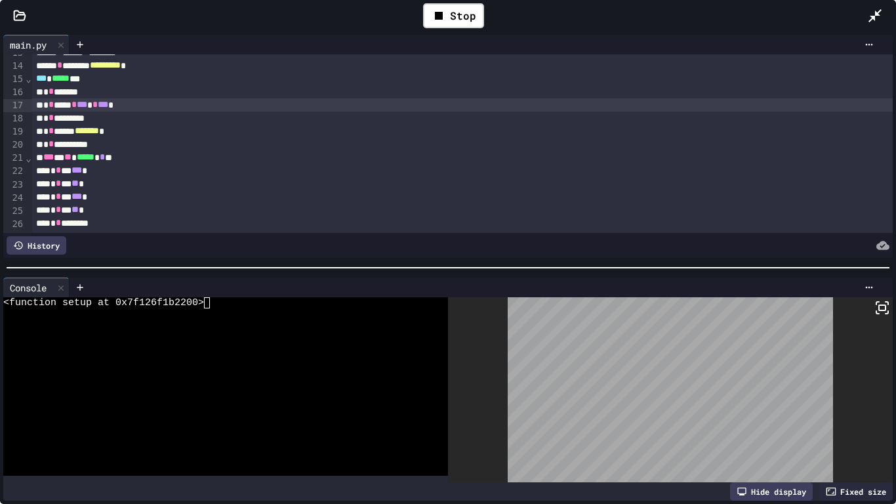
click at [129, 104] on div "* * ***** * *** * * *** *" at bounding box center [463, 104] width 862 height 13
click at [443, 16] on icon at bounding box center [439, 16] width 16 height 16
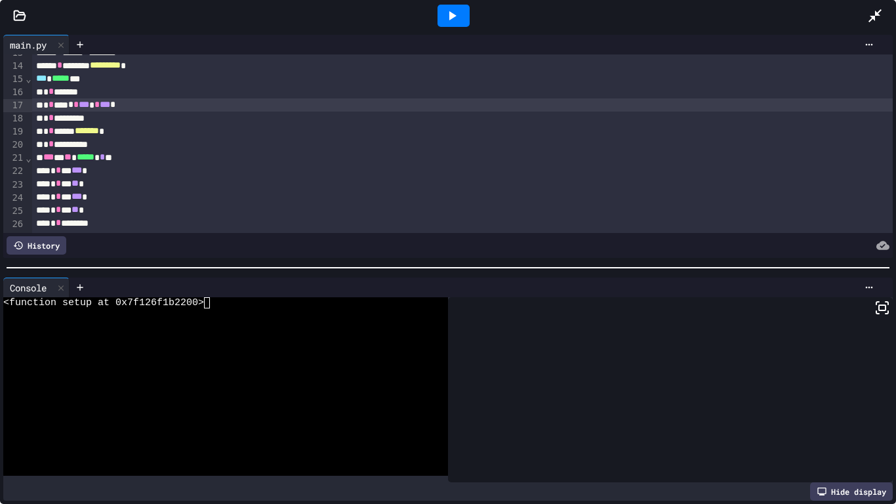
click at [444, 16] on icon at bounding box center [452, 16] width 16 height 16
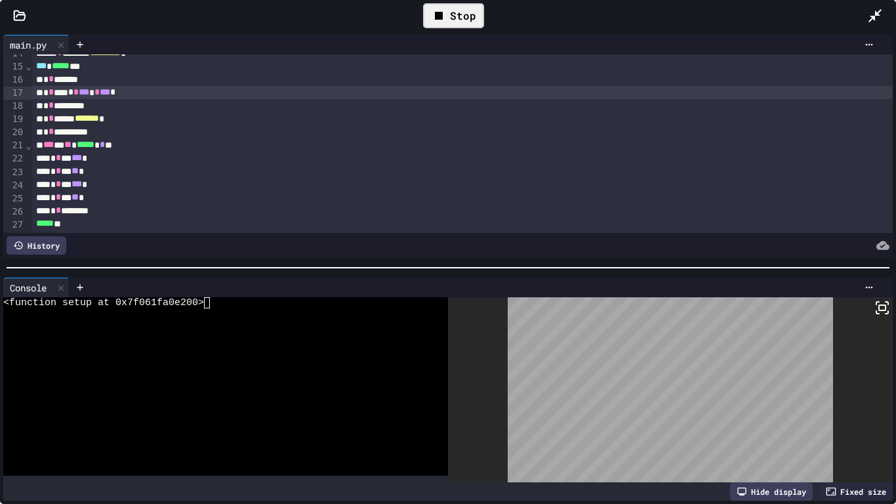
scroll to position [185, 0]
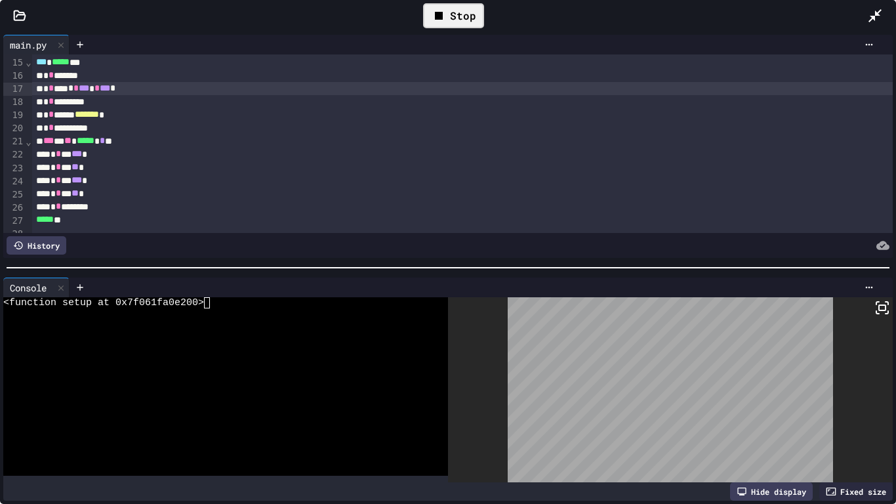
click at [104, 85] on div "* * **** * * *** * * *** *" at bounding box center [463, 88] width 862 height 13
click at [132, 92] on div "* * ***** * *** * * *** *" at bounding box center [463, 88] width 862 height 13
click at [455, 23] on div "Stop" at bounding box center [453, 15] width 61 height 25
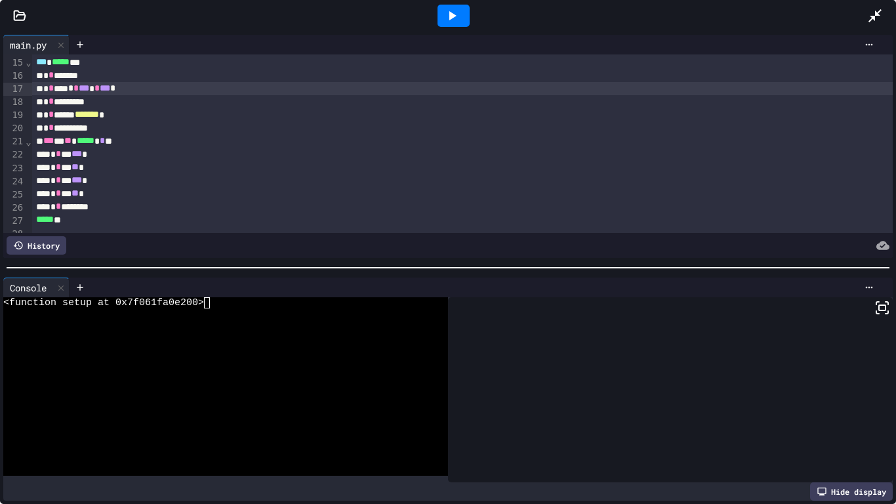
click at [455, 23] on icon at bounding box center [452, 16] width 16 height 16
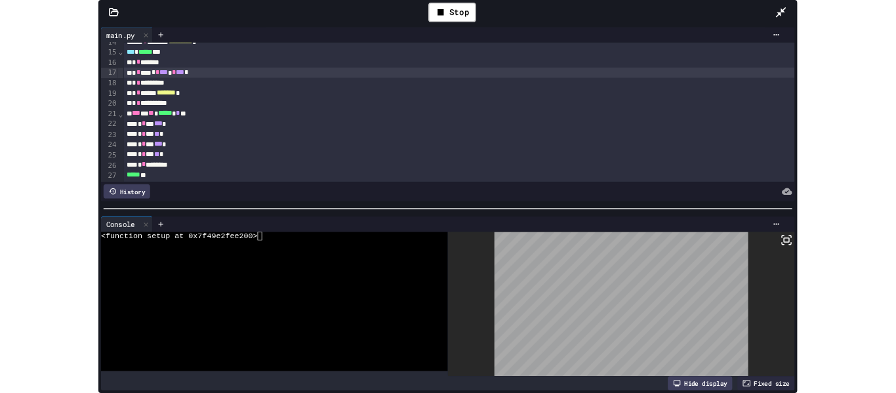
scroll to position [178, 0]
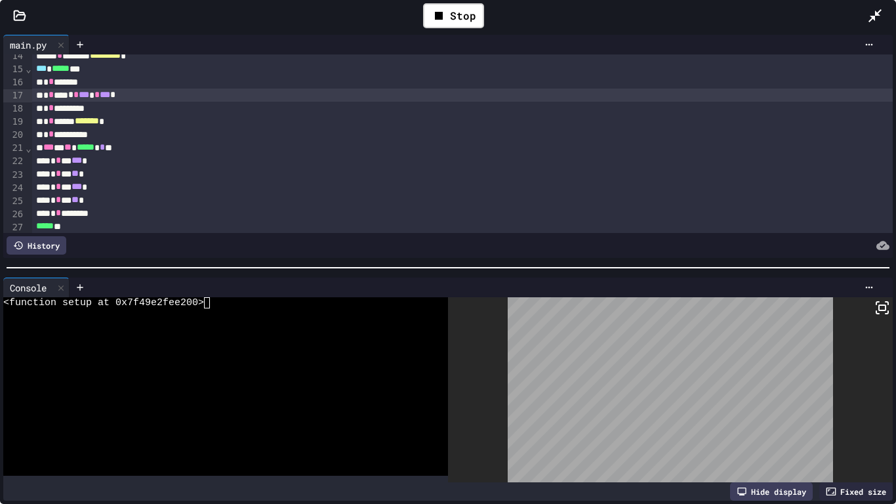
click at [104, 97] on div "* * **** * * *** * * *** *" at bounding box center [463, 95] width 862 height 13
click at [129, 100] on div "* * ***** * *** * * *** *" at bounding box center [463, 95] width 862 height 13
click at [97, 162] on div "* * *** *** *" at bounding box center [463, 160] width 862 height 13
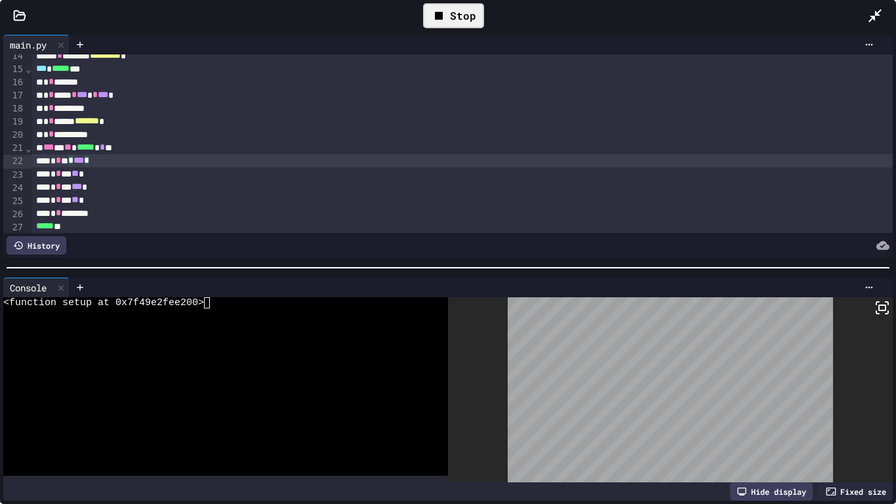
click at [445, 16] on icon at bounding box center [439, 16] width 16 height 16
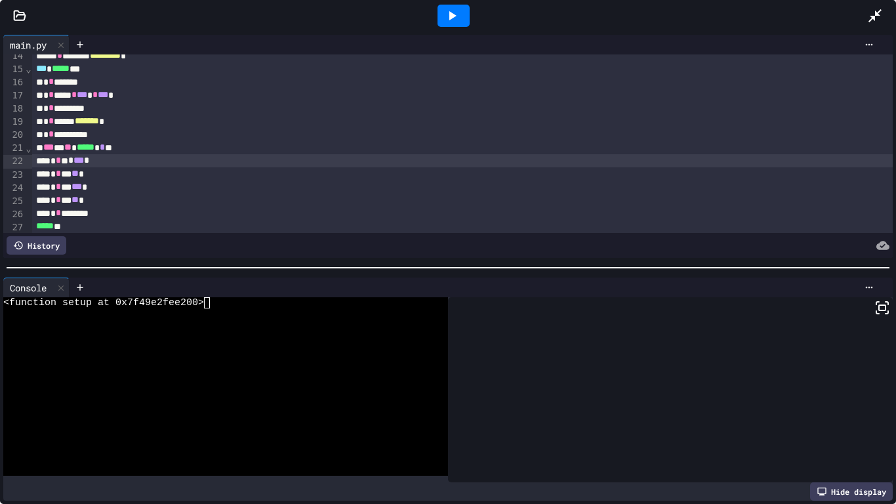
click at [445, 16] on icon at bounding box center [452, 16] width 16 height 16
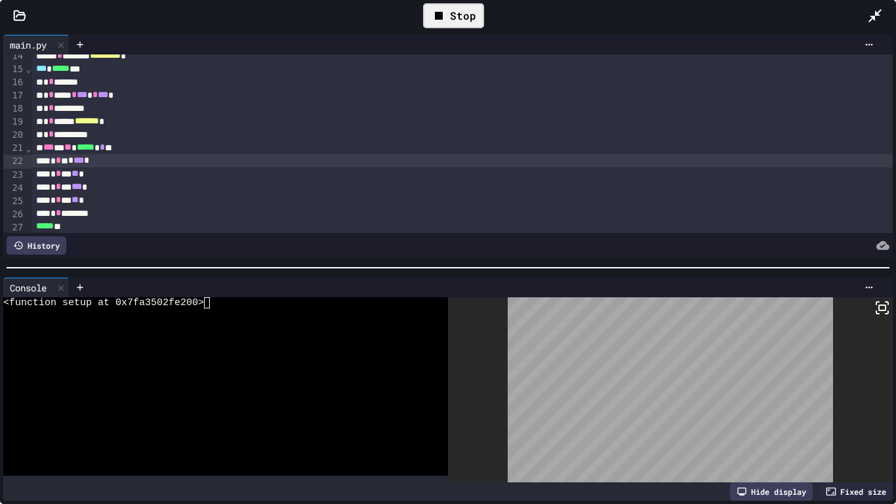
click at [89, 165] on span "*" at bounding box center [86, 159] width 5 height 9
click at [458, 20] on div "Stop" at bounding box center [453, 15] width 61 height 25
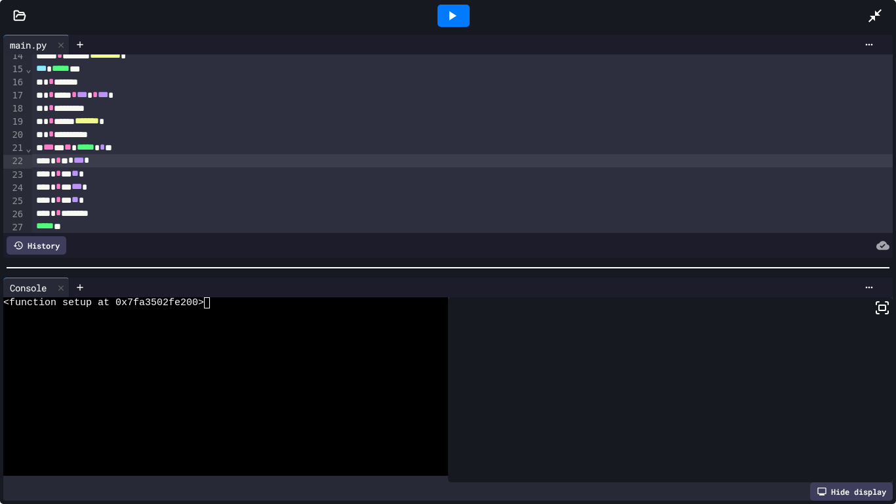
click at [458, 20] on icon at bounding box center [452, 16] width 16 height 16
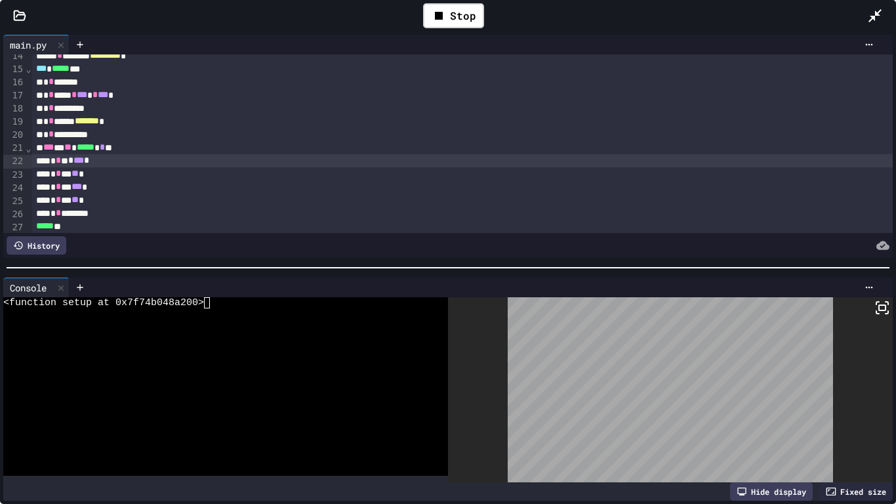
click at [878, 10] on icon at bounding box center [875, 16] width 16 height 16
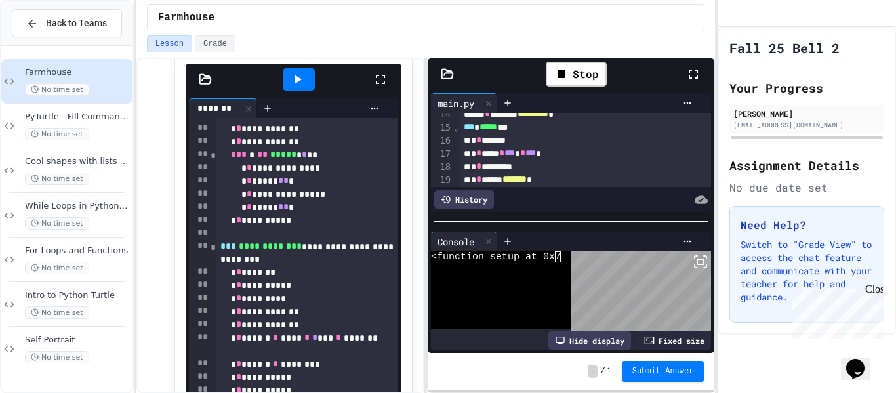
click at [695, 256] on icon at bounding box center [696, 257] width 3 height 3
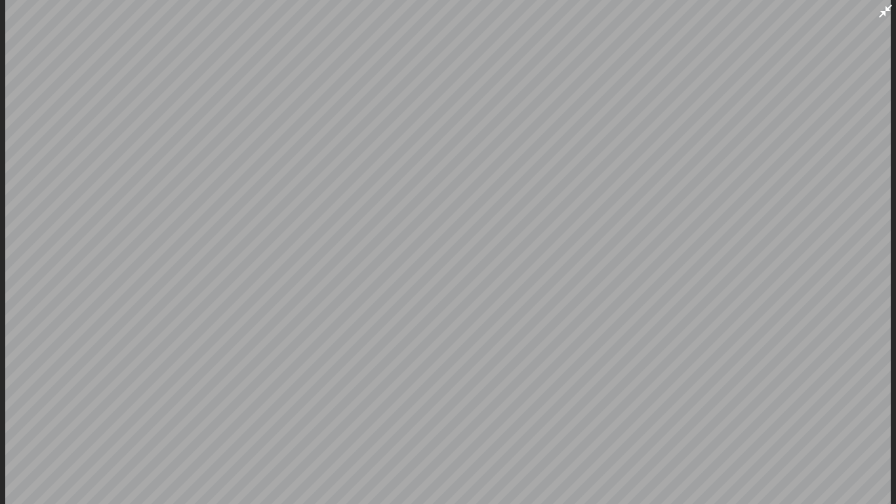
click at [889, 6] on icon at bounding box center [885, 11] width 13 height 13
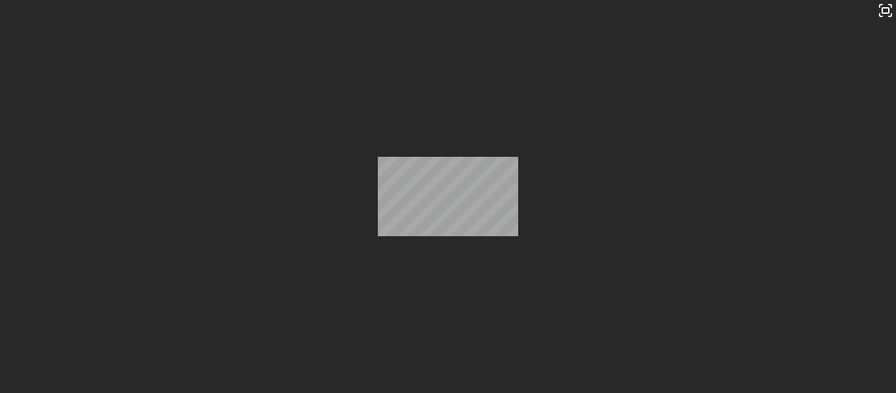
scroll to position [251, 0]
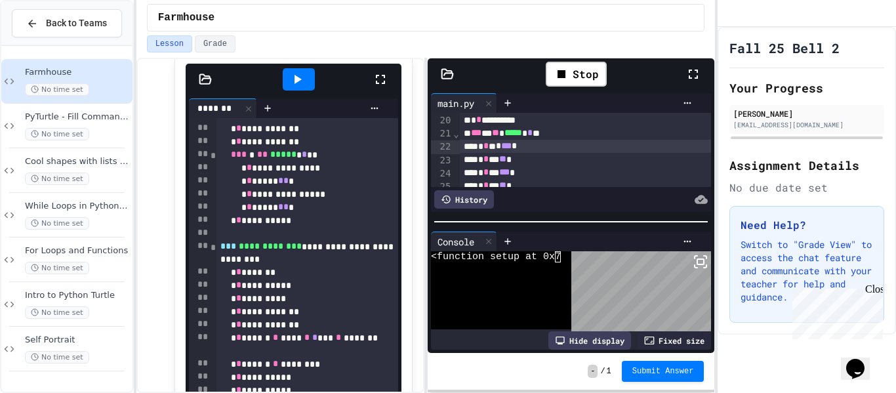
click at [693, 262] on icon at bounding box center [701, 262] width 16 height 16
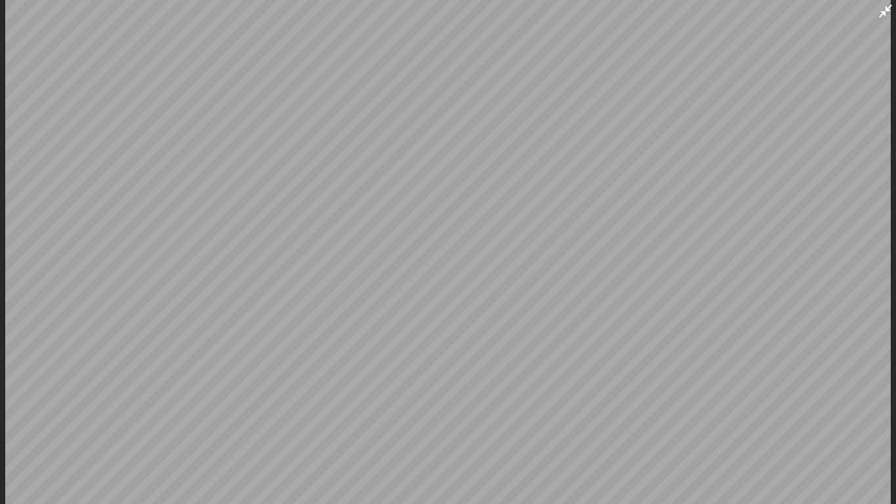
click at [891, 6] on icon at bounding box center [885, 11] width 13 height 13
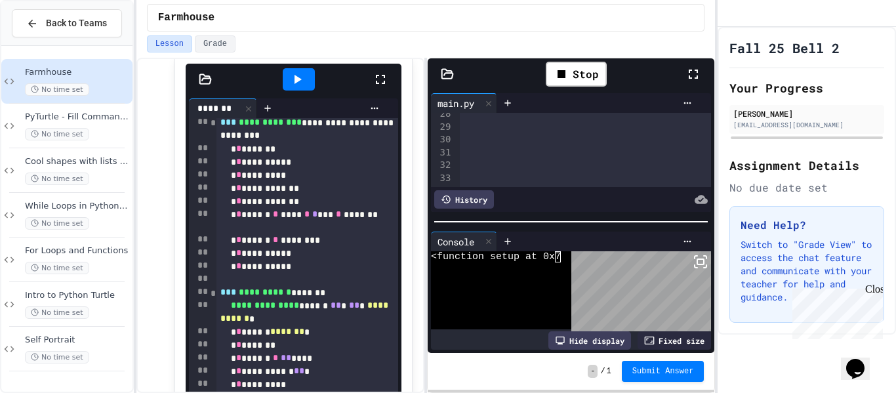
scroll to position [470, 0]
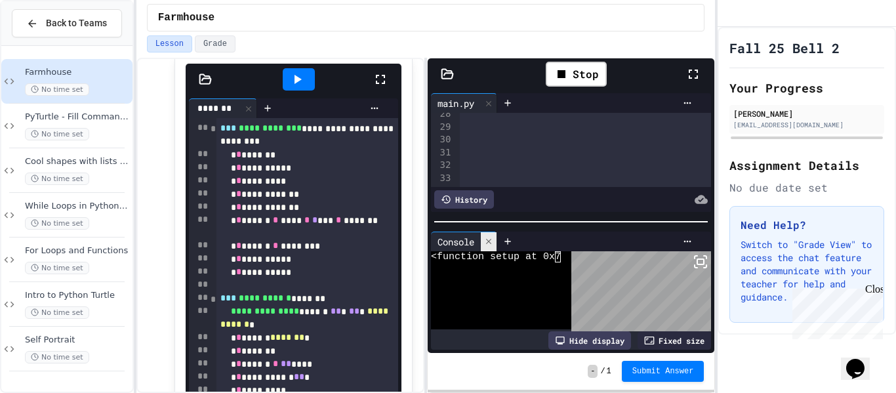
click at [489, 239] on icon at bounding box center [488, 241] width 5 height 5
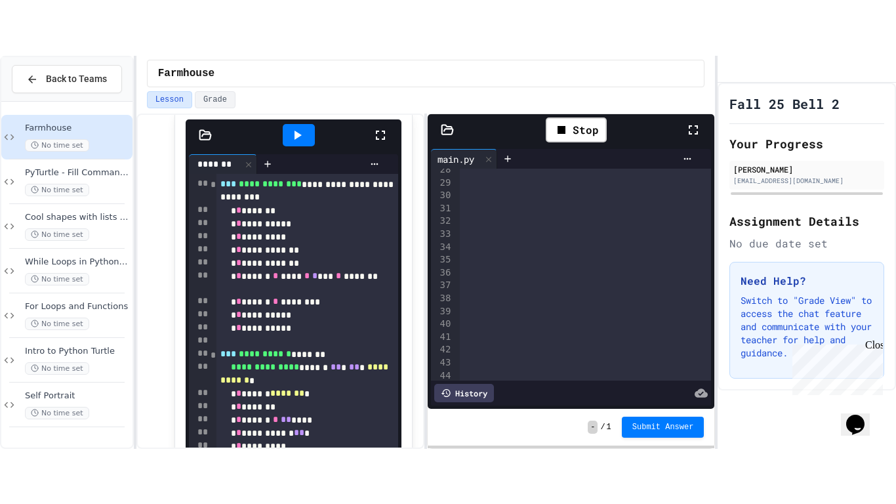
scroll to position [0, 0]
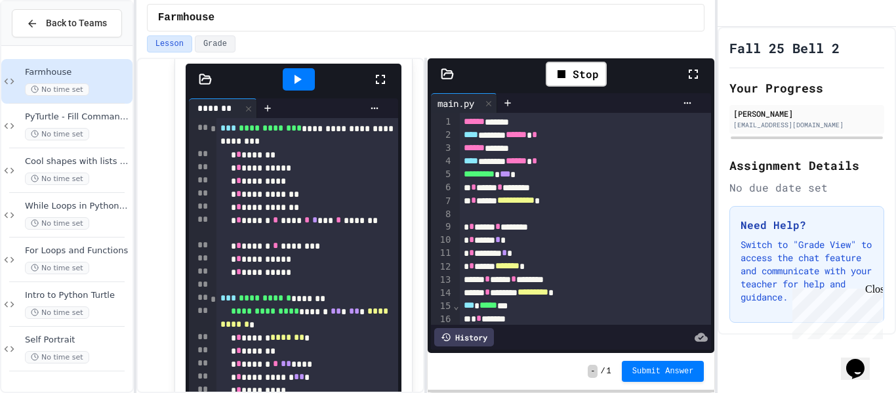
click at [695, 75] on icon at bounding box center [693, 74] width 16 height 16
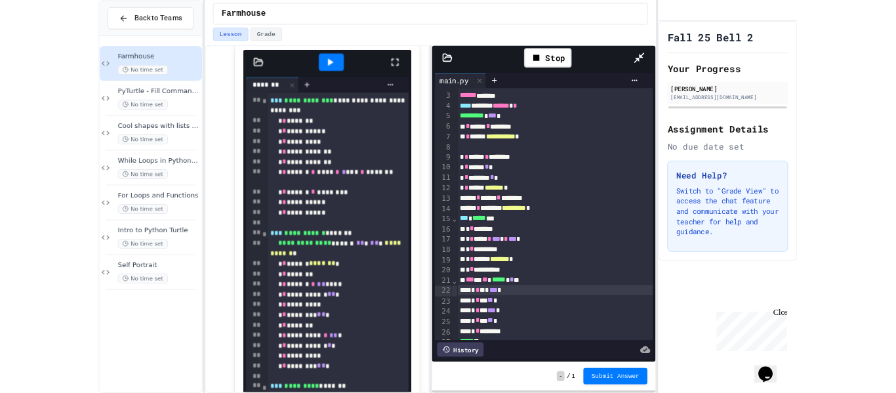
scroll to position [33, 0]
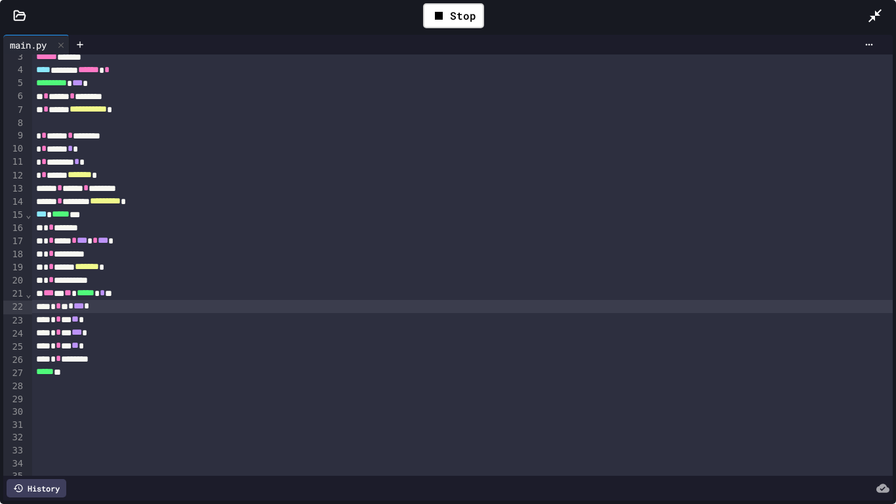
click at [878, 9] on icon at bounding box center [875, 16] width 16 height 16
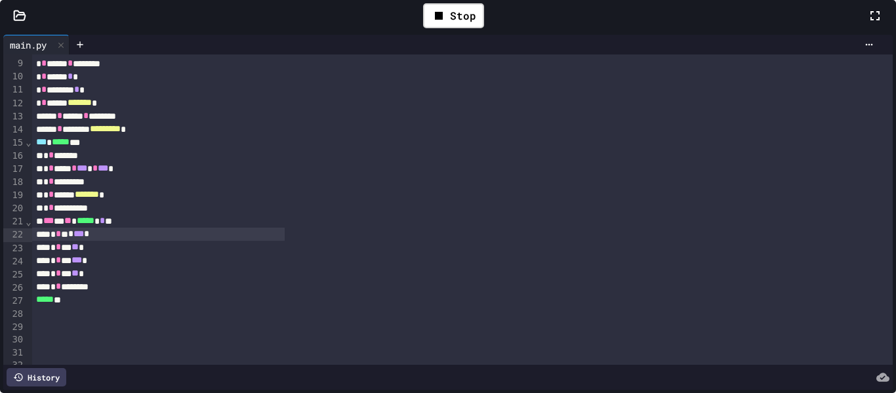
scroll to position [124, 0]
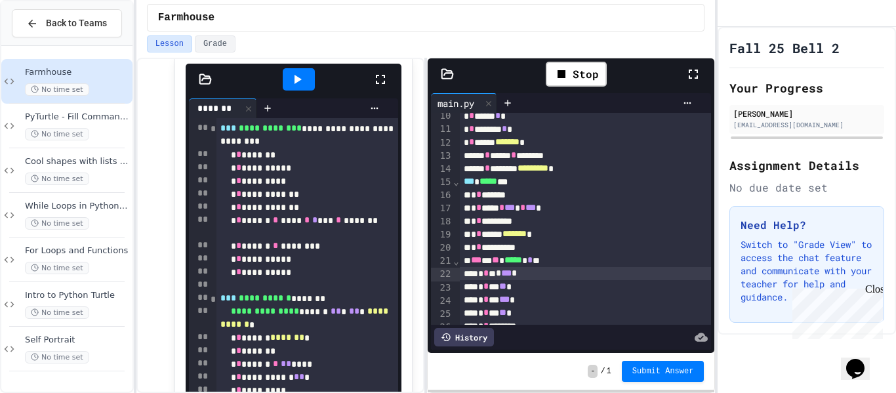
click at [512, 277] on span "***" at bounding box center [506, 272] width 10 height 9
click at [520, 293] on div "* * *** ** *" at bounding box center [586, 286] width 253 height 13
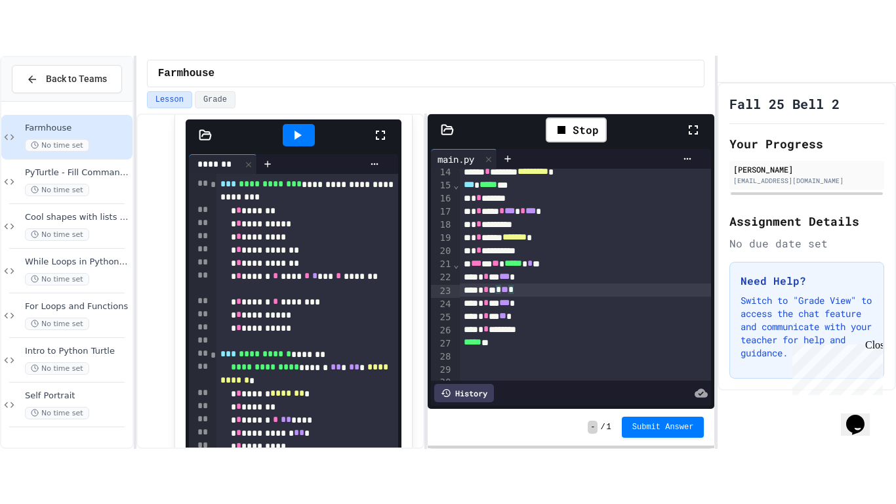
scroll to position [180, 0]
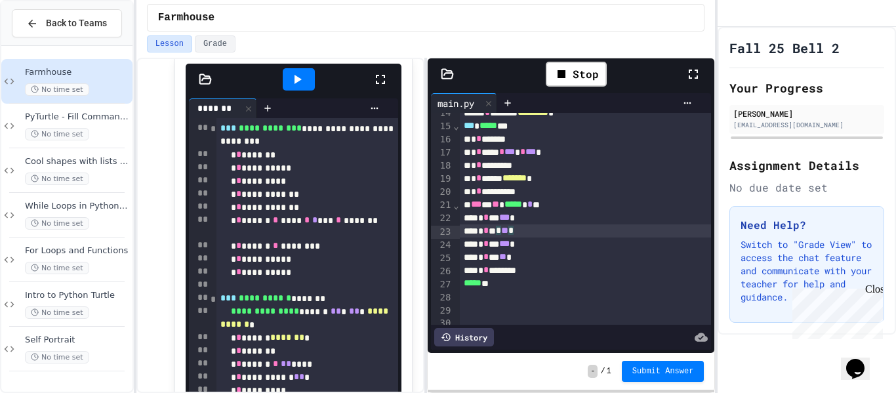
click at [535, 260] on div "* * *** ** *" at bounding box center [586, 257] width 253 height 13
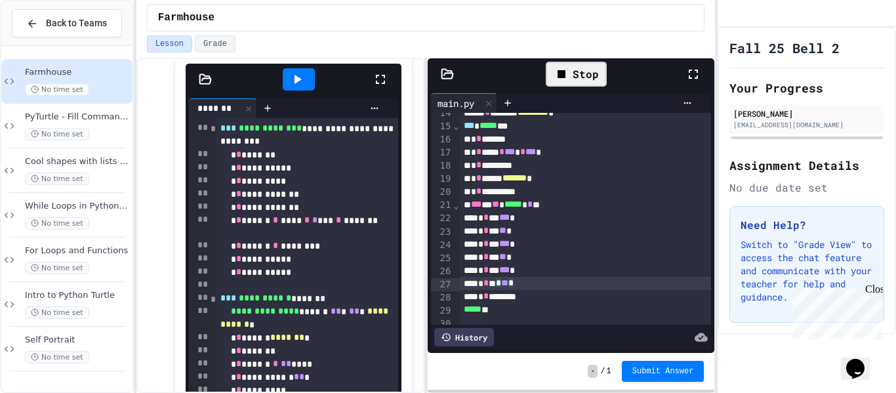
click at [586, 85] on div "Stop" at bounding box center [576, 74] width 61 height 25
click at [586, 85] on div at bounding box center [576, 73] width 45 height 35
click at [586, 83] on div at bounding box center [576, 74] width 32 height 22
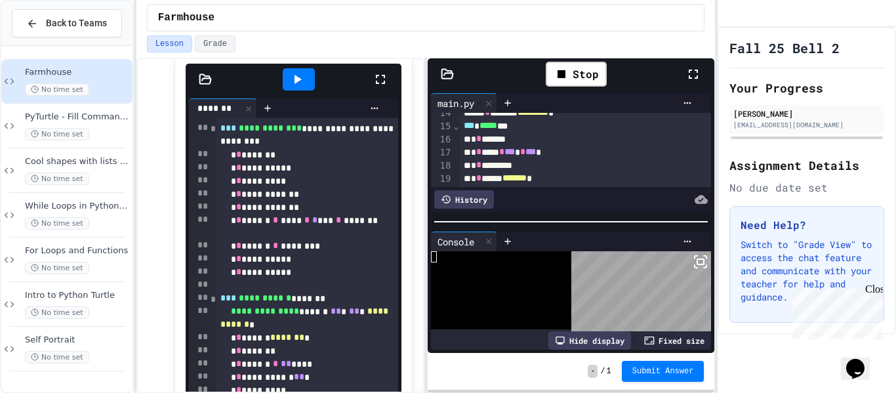
click at [696, 71] on icon at bounding box center [693, 74] width 16 height 16
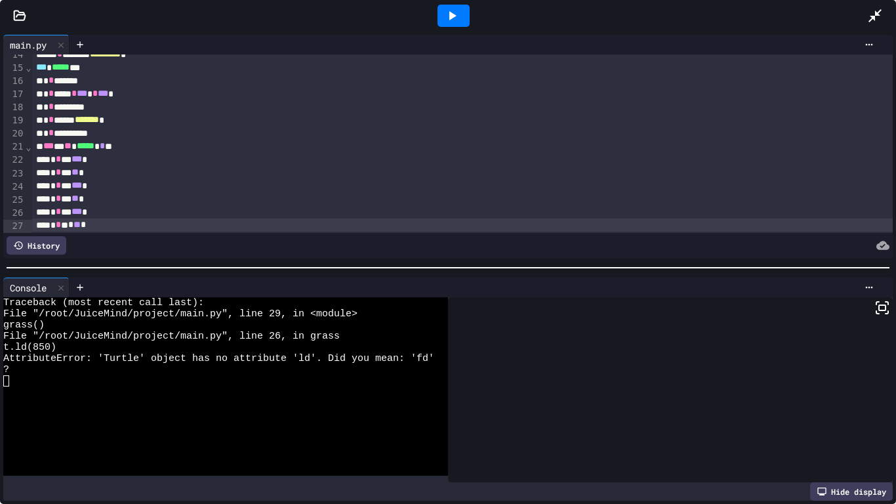
click at [77, 210] on div "* * *** *** *" at bounding box center [463, 211] width 862 height 13
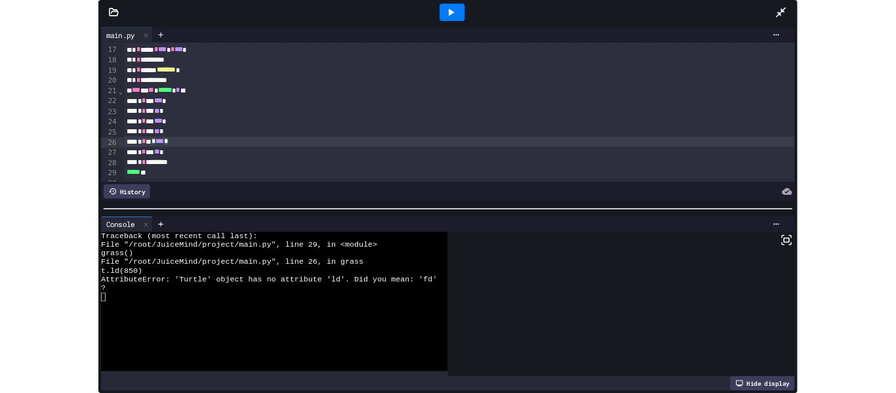
scroll to position [211, 0]
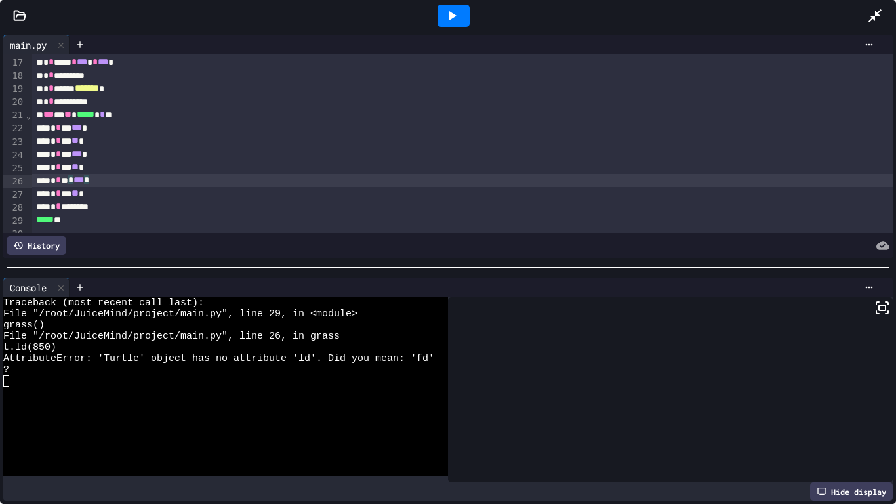
click at [460, 25] on div at bounding box center [454, 16] width 32 height 22
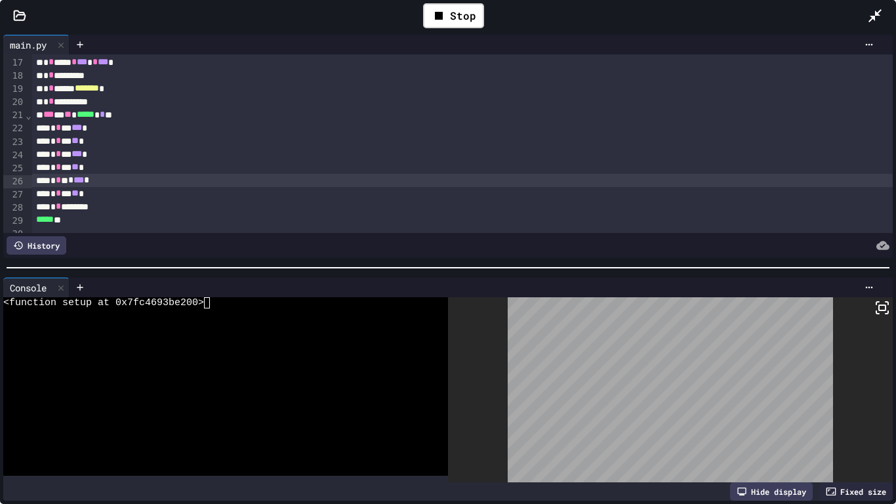
click at [84, 182] on span "***" at bounding box center [78, 179] width 10 height 9
click at [98, 199] on div "* * *** ** *" at bounding box center [463, 193] width 862 height 13
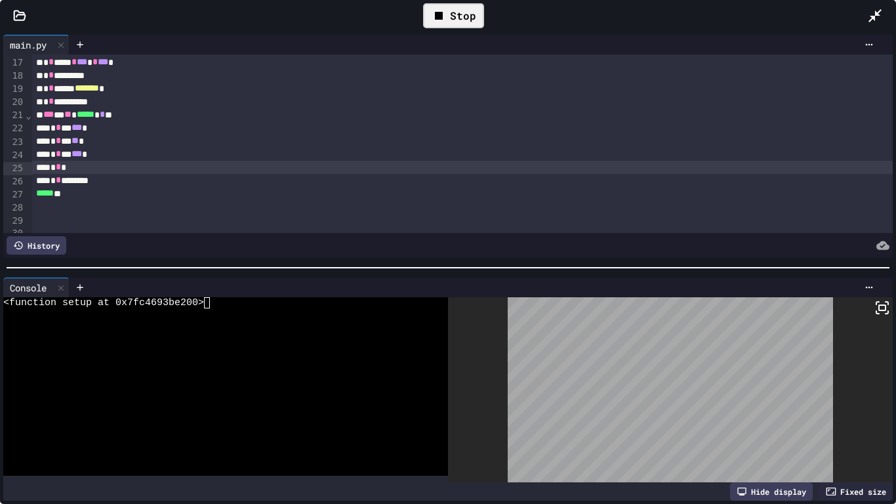
click at [434, 10] on icon at bounding box center [439, 16] width 16 height 16
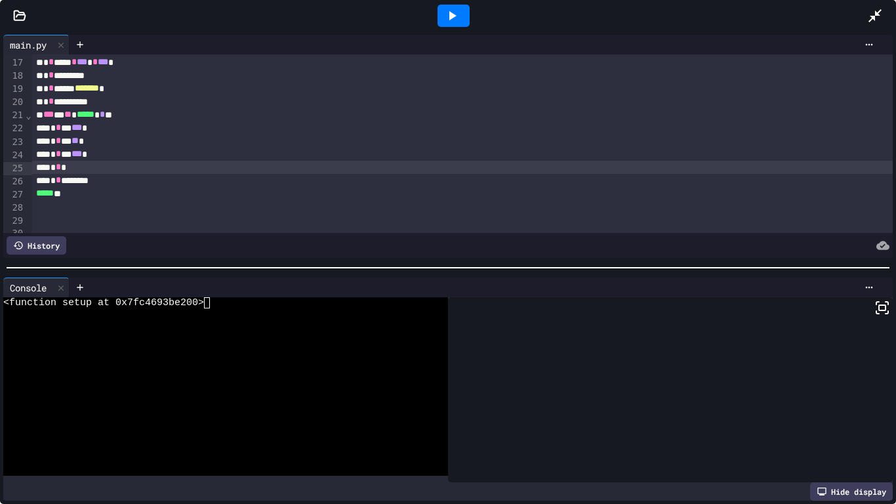
click at [262, 167] on div "* * *" at bounding box center [463, 167] width 862 height 13
click at [443, 24] on div at bounding box center [454, 16] width 32 height 22
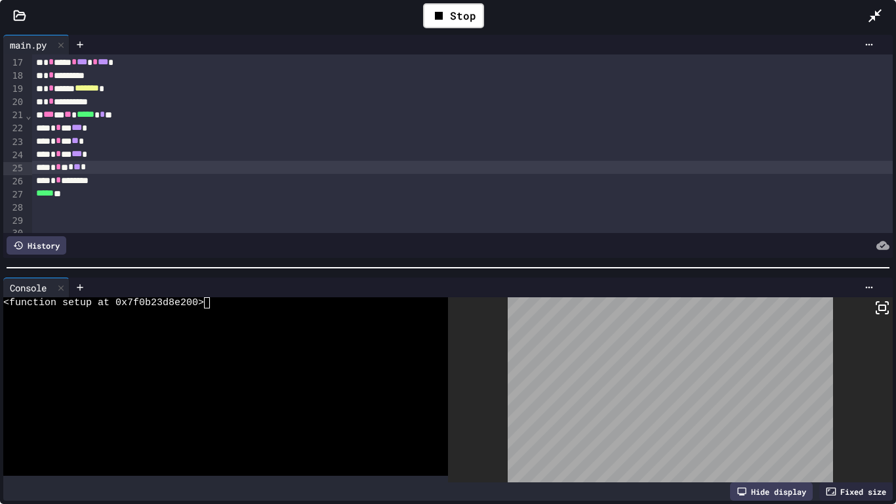
click at [157, 182] on div "* * ********" at bounding box center [463, 180] width 862 height 13
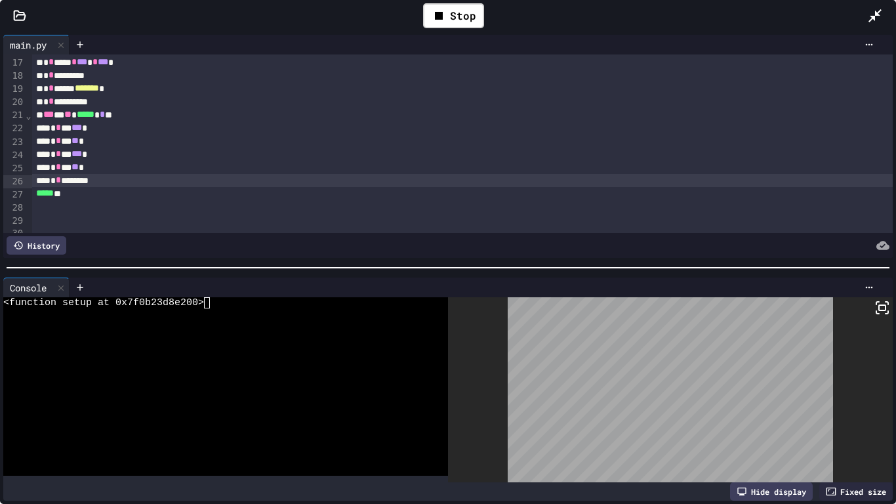
click at [880, 7] on div at bounding box center [881, 16] width 29 height 38
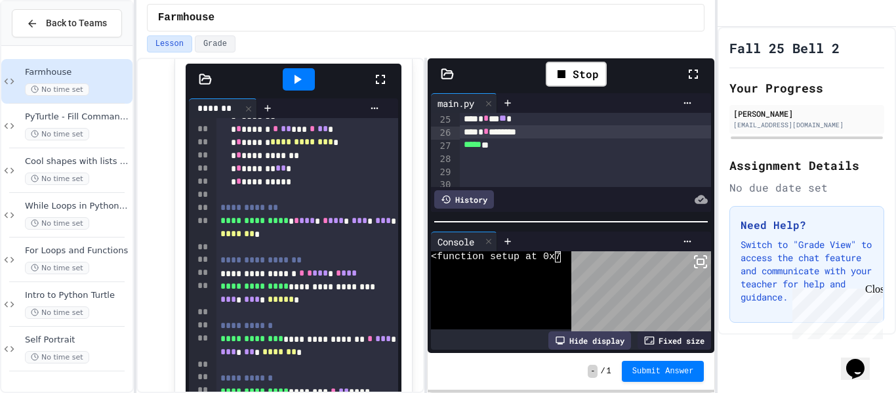
scroll to position [315, 0]
click at [571, 155] on div "***** **" at bounding box center [586, 148] width 253 height 13
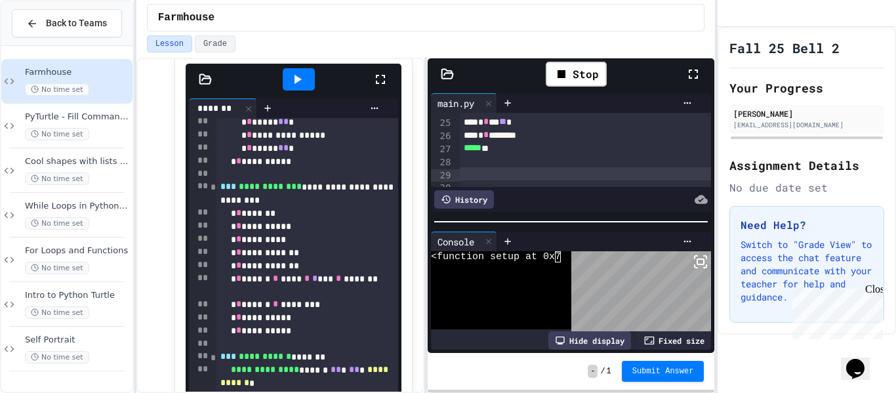
scroll to position [411, 0]
click at [305, 84] on div at bounding box center [299, 79] width 32 height 22
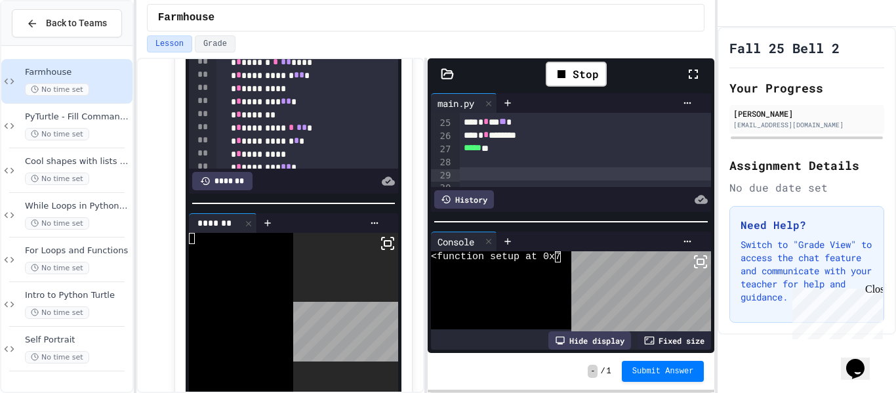
scroll to position [624, 0]
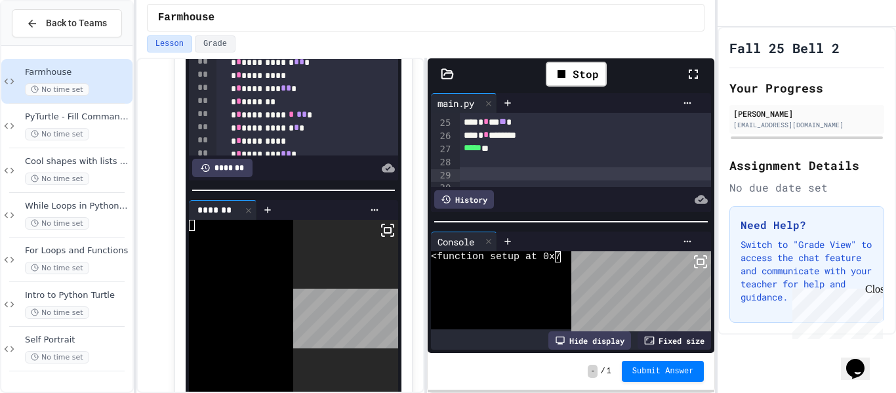
click at [288, 106] on div "* * *******" at bounding box center [307, 101] width 182 height 13
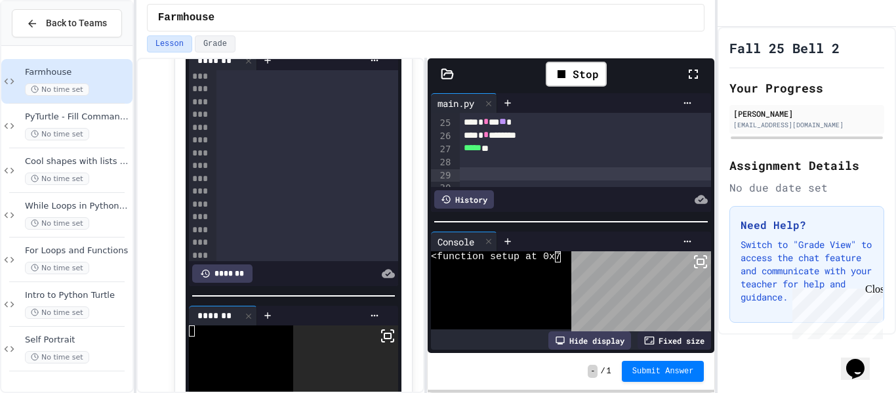
scroll to position [1953, 0]
click at [247, 245] on div at bounding box center [307, 239] width 182 height 13
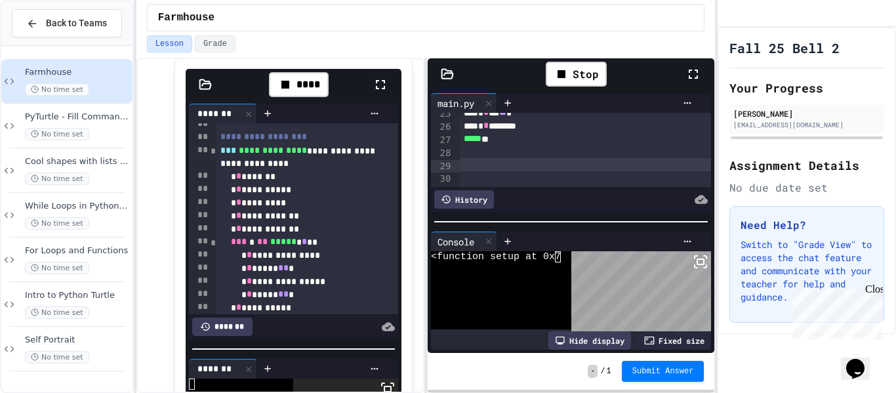
scroll to position [325, 0]
click at [701, 259] on rect at bounding box center [700, 261] width 7 height 5
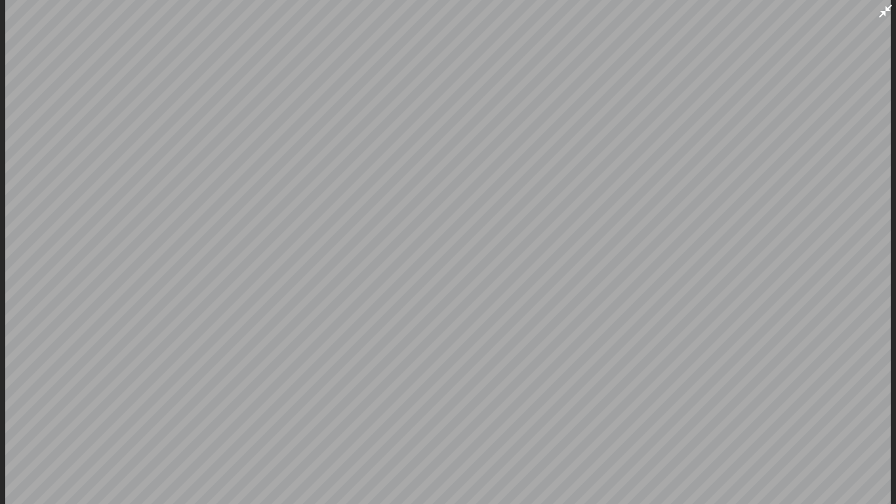
click at [886, 9] on icon at bounding box center [885, 11] width 13 height 13
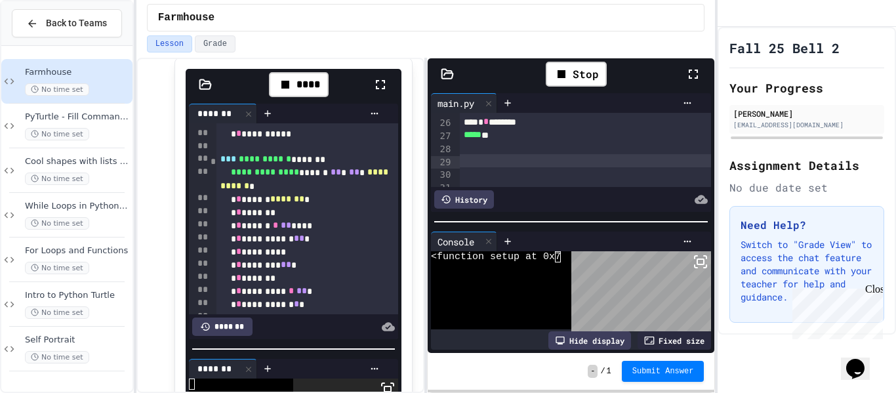
scroll to position [327, 0]
click at [495, 161] on div at bounding box center [586, 161] width 253 height 13
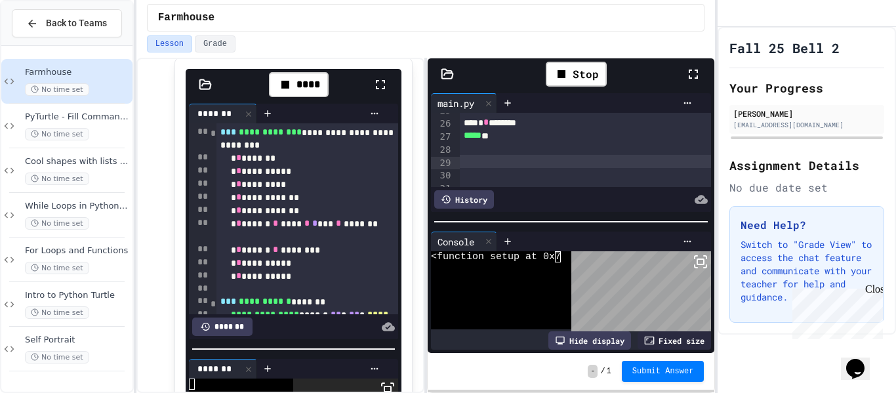
scroll to position [469, 0]
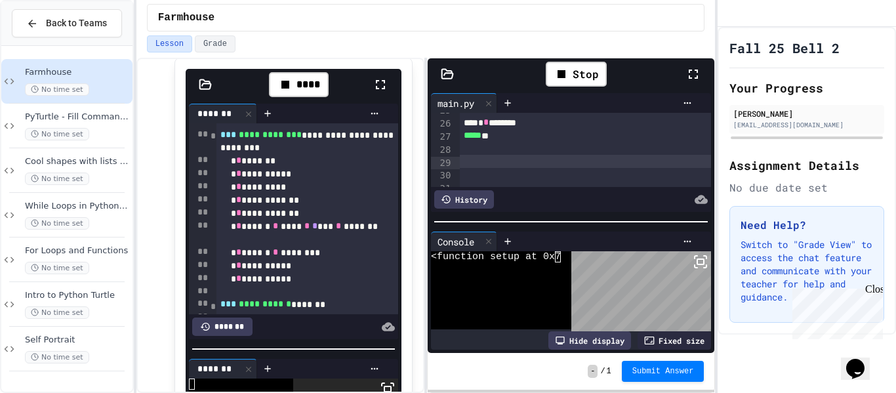
click at [357, 212] on div "**********" at bounding box center [307, 213] width 182 height 13
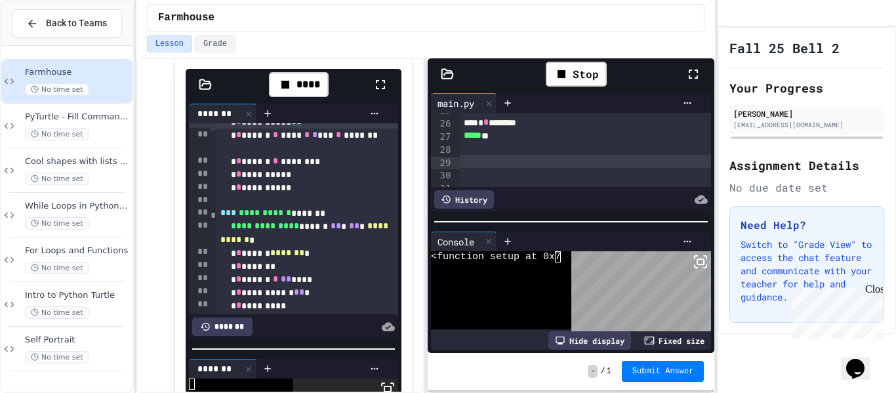
scroll to position [623, 0]
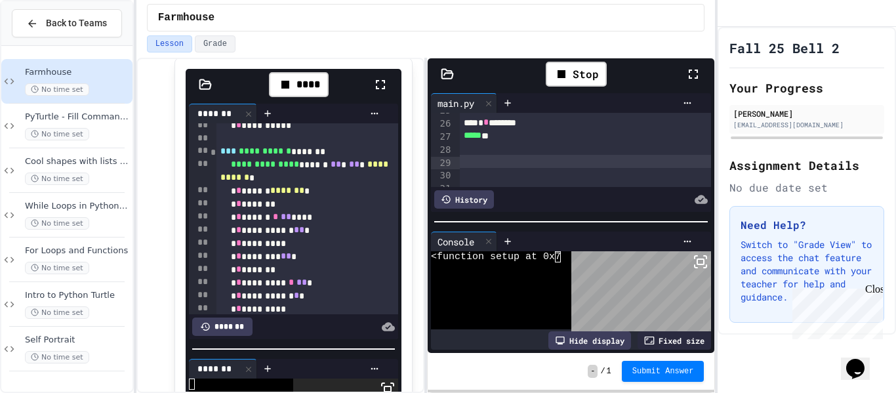
click at [474, 169] on div at bounding box center [586, 174] width 253 height 13
